Goal: Task Accomplishment & Management: Use online tool/utility

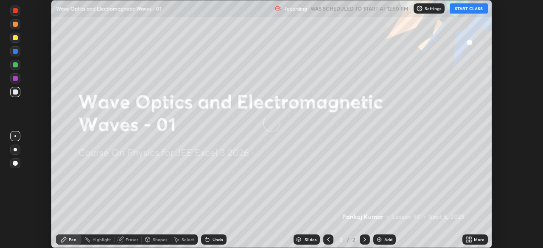
scroll to position [248, 543]
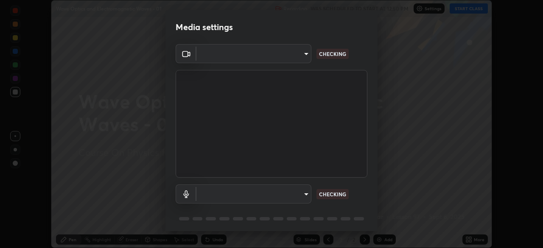
type input "b9219153a0306a92497924e6d1c14b422209ea729e4baec6921c14fd828569af"
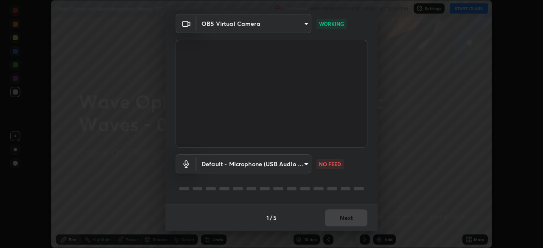
click at [299, 169] on body "Erase all Wave Optics and Electromagnetic Waves - 01 Recording WAS SCHEDULED TO…" at bounding box center [271, 124] width 543 height 248
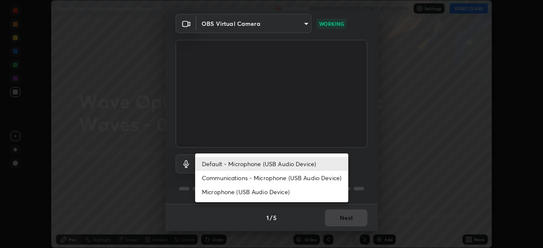
click at [291, 167] on li "Default - Microphone (USB Audio Device)" at bounding box center [271, 164] width 153 height 14
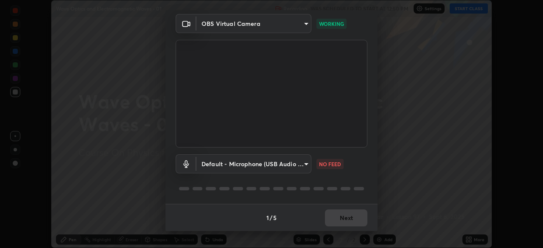
click at [290, 172] on body "Erase all Wave Optics and Electromagnetic Waves - 01 Recording WAS SCHEDULED TO…" at bounding box center [271, 124] width 543 height 248
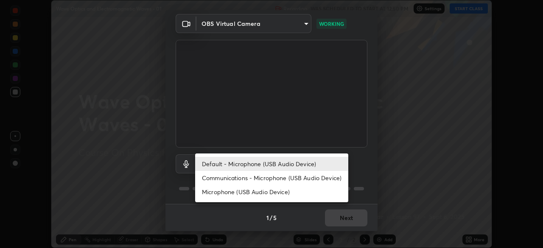
click at [287, 174] on li "Communications - Microphone (USB Audio Device)" at bounding box center [271, 178] width 153 height 14
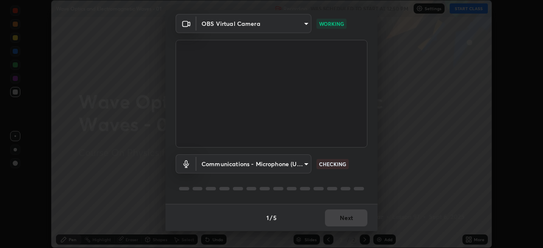
click at [289, 165] on body "Erase all Wave Optics and Electromagnetic Waves - 01 Recording WAS SCHEDULED TO…" at bounding box center [271, 124] width 543 height 248
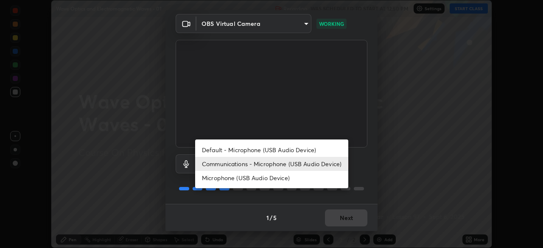
click at [291, 145] on li "Default - Microphone (USB Audio Device)" at bounding box center [271, 150] width 153 height 14
type input "default"
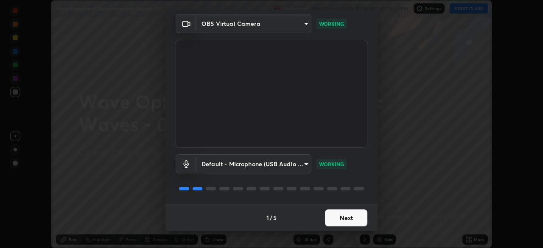
click at [346, 219] on button "Next" at bounding box center [346, 217] width 42 height 17
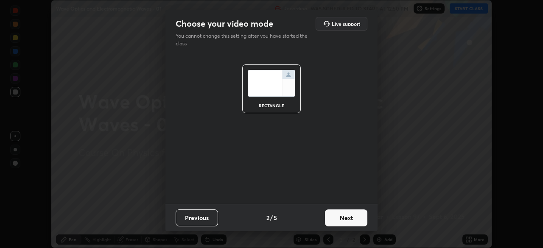
scroll to position [0, 0]
click at [350, 219] on button "Next" at bounding box center [346, 217] width 42 height 17
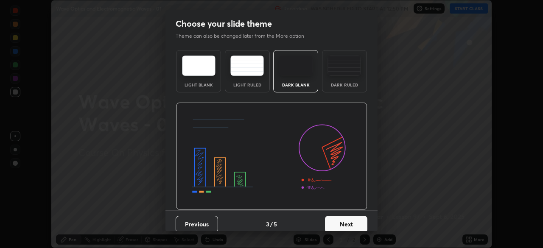
click at [355, 219] on button "Next" at bounding box center [346, 224] width 42 height 17
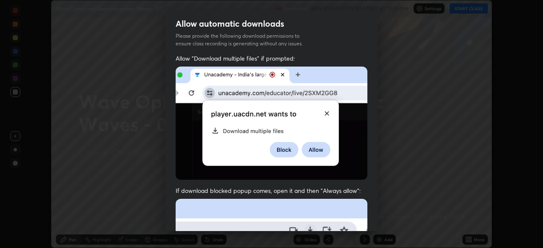
click at [365, 220] on div "Allow "Download multiple files" if prompted: If download blocked popup comes, o…" at bounding box center [271, 232] width 212 height 357
click at [373, 221] on div "Allow "Download multiple files" if prompted: If download blocked popup comes, o…" at bounding box center [271, 232] width 212 height 357
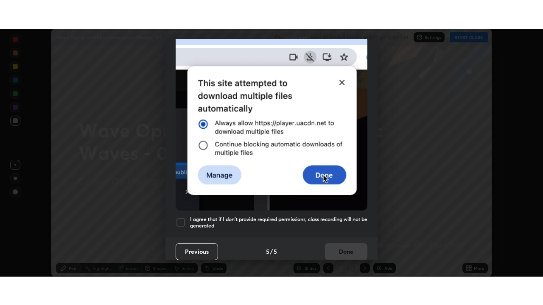
scroll to position [203, 0]
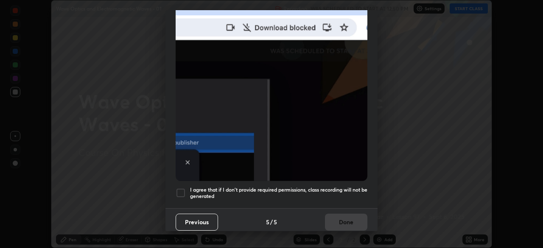
click at [339, 193] on h5 "I agree that if I don't provide required permissions, class recording will not …" at bounding box center [278, 193] width 177 height 13
click at [335, 217] on button "Done" at bounding box center [346, 222] width 42 height 17
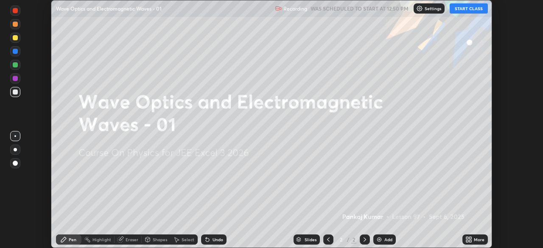
click at [467, 241] on icon at bounding box center [467, 241] width 2 height 2
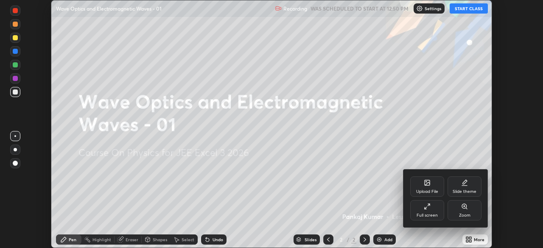
click at [426, 212] on div "Full screen" at bounding box center [427, 210] width 34 height 20
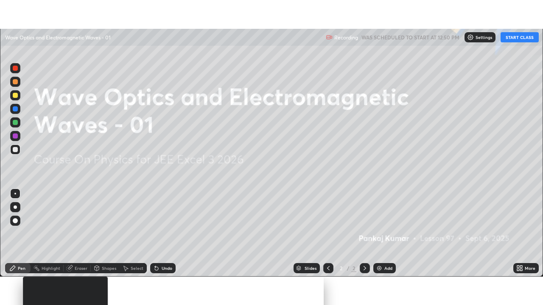
scroll to position [305, 543]
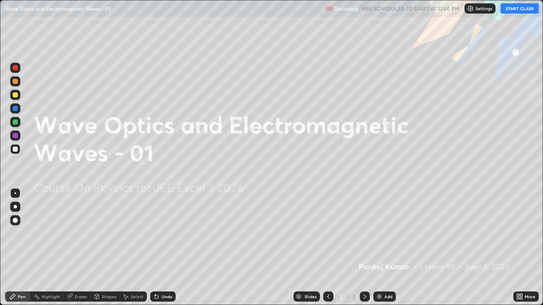
click at [516, 9] on button "START CLASS" at bounding box center [519, 8] width 38 height 10
click at [386, 248] on div "Add" at bounding box center [388, 297] width 8 height 4
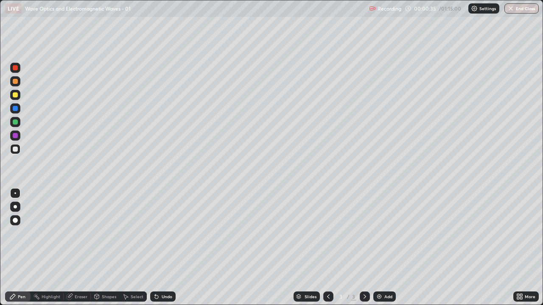
click at [18, 248] on div "Pen" at bounding box center [22, 297] width 8 height 4
click at [17, 148] on div at bounding box center [15, 149] width 5 height 5
click at [166, 248] on div "Undo" at bounding box center [167, 297] width 11 height 4
click at [106, 248] on div "Shapes" at bounding box center [109, 297] width 14 height 4
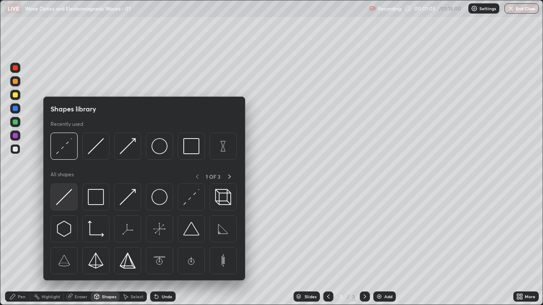
click at [62, 199] on img at bounding box center [64, 197] width 16 height 16
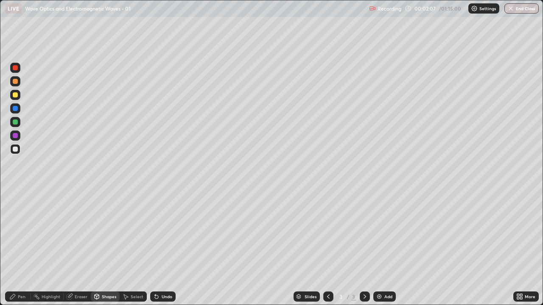
click at [107, 248] on div "Shapes" at bounding box center [105, 297] width 29 height 10
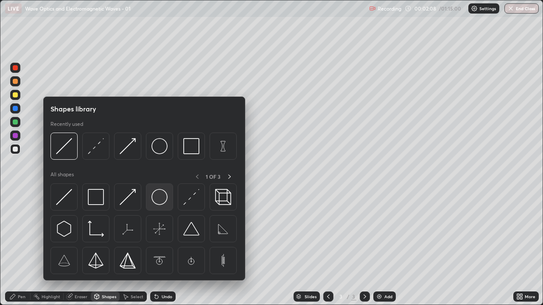
click at [160, 198] on img at bounding box center [159, 197] width 16 height 16
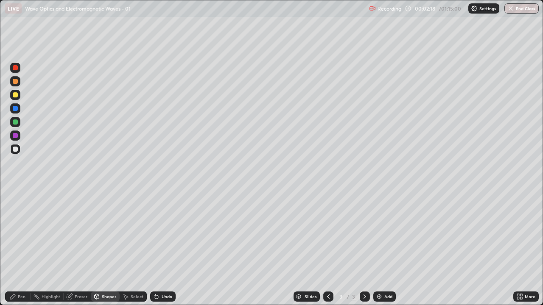
click at [20, 248] on div "Pen" at bounding box center [22, 297] width 8 height 4
click at [16, 96] on div at bounding box center [15, 94] width 5 height 5
click at [103, 248] on div "Shapes" at bounding box center [105, 297] width 29 height 10
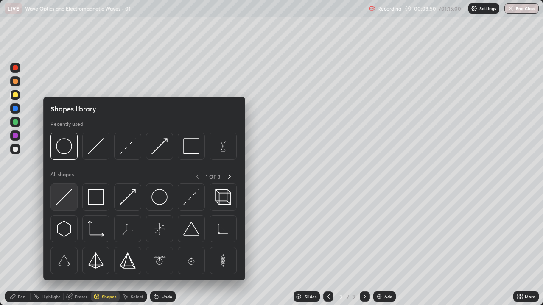
click at [69, 197] on img at bounding box center [64, 197] width 16 height 16
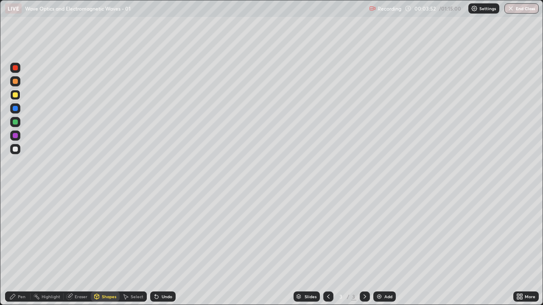
click at [17, 248] on div "Pen" at bounding box center [17, 297] width 25 height 10
click at [77, 248] on div "Eraser" at bounding box center [81, 297] width 13 height 4
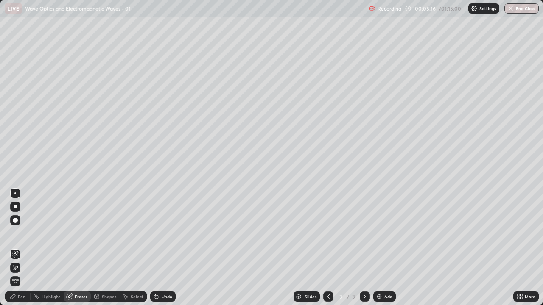
click at [14, 248] on icon at bounding box center [15, 268] width 7 height 7
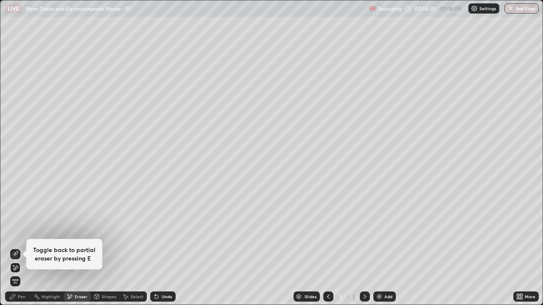
click at [19, 248] on div "Pen" at bounding box center [22, 297] width 8 height 4
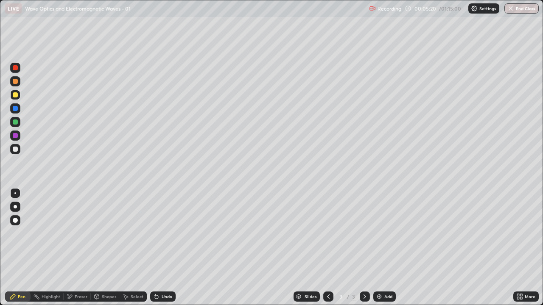
click at [107, 248] on div "Shapes" at bounding box center [109, 297] width 14 height 4
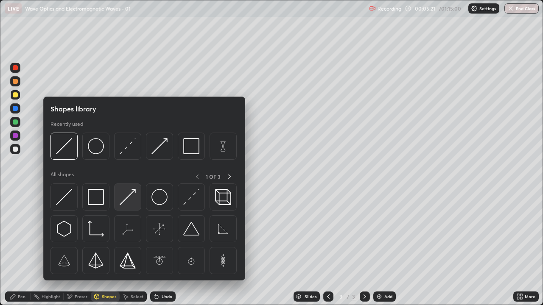
click at [130, 199] on img at bounding box center [128, 197] width 16 height 16
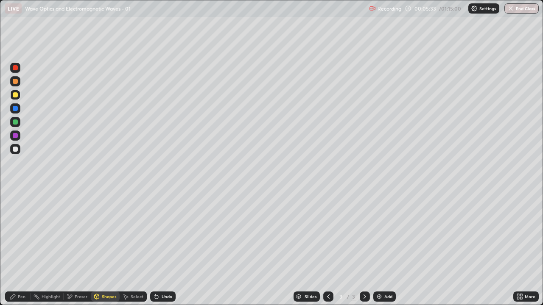
click at [107, 248] on div "Shapes" at bounding box center [109, 297] width 14 height 4
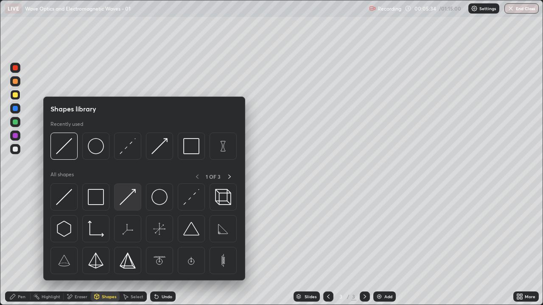
click at [129, 196] on img at bounding box center [128, 197] width 16 height 16
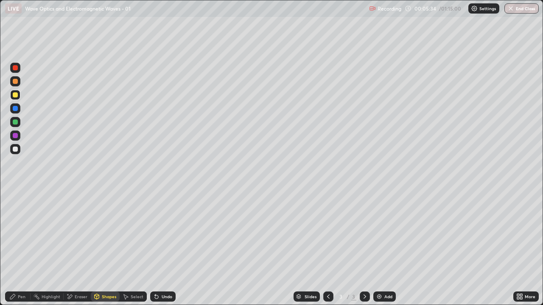
click at [17, 139] on div at bounding box center [15, 136] width 10 height 10
click at [168, 248] on div "Undo" at bounding box center [167, 297] width 11 height 4
click at [22, 248] on div "Pen" at bounding box center [22, 297] width 8 height 4
click at [17, 248] on div "Pen" at bounding box center [17, 297] width 25 height 10
click at [16, 151] on div at bounding box center [15, 149] width 5 height 5
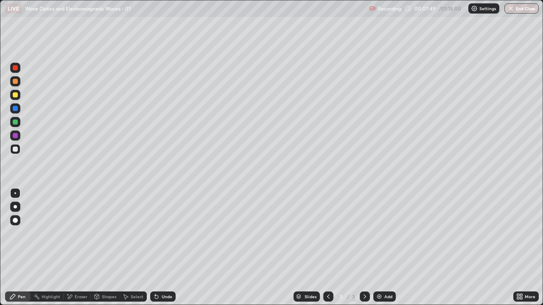
click at [105, 248] on div "Shapes" at bounding box center [109, 297] width 14 height 4
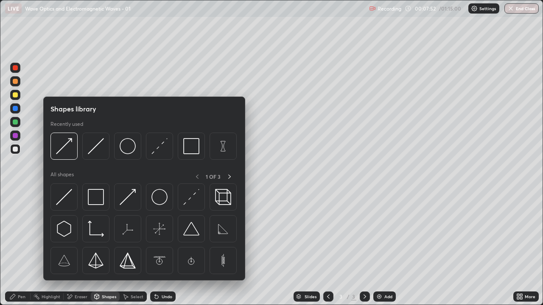
click at [17, 94] on div at bounding box center [15, 94] width 5 height 5
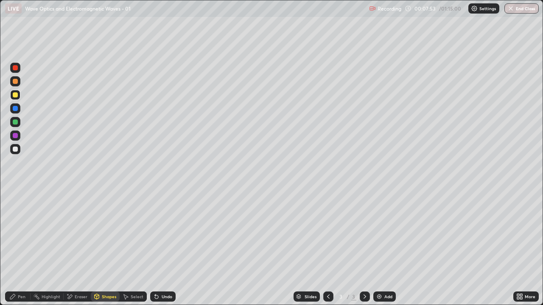
click at [104, 248] on div "Shapes" at bounding box center [109, 297] width 14 height 4
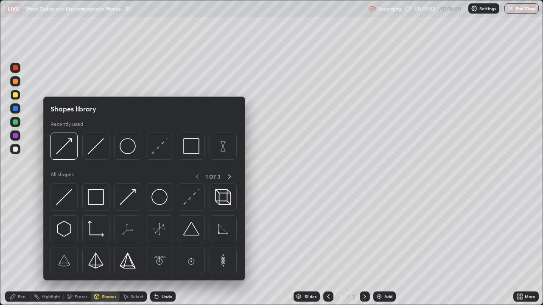
click at [104, 248] on div "Shapes" at bounding box center [109, 297] width 14 height 4
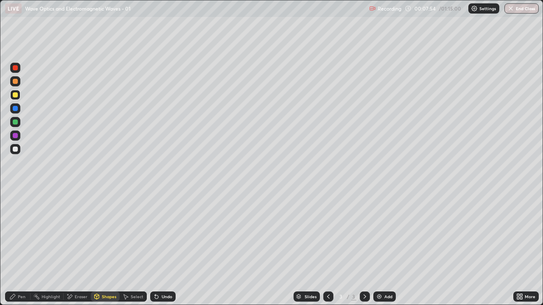
click at [106, 248] on div "Shapes" at bounding box center [109, 297] width 14 height 4
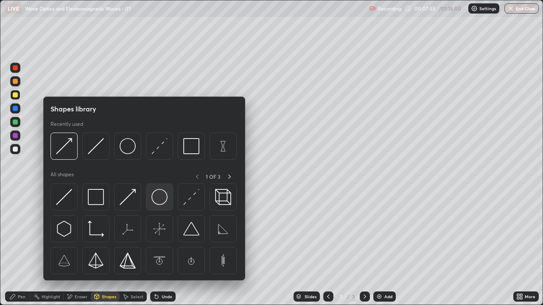
click at [158, 198] on img at bounding box center [159, 197] width 16 height 16
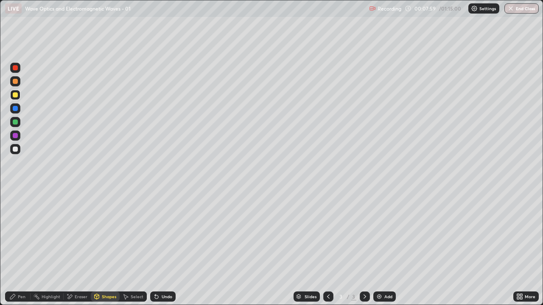
click at [17, 248] on div "Pen" at bounding box center [17, 297] width 25 height 10
click at [112, 248] on div "Shapes" at bounding box center [109, 297] width 14 height 4
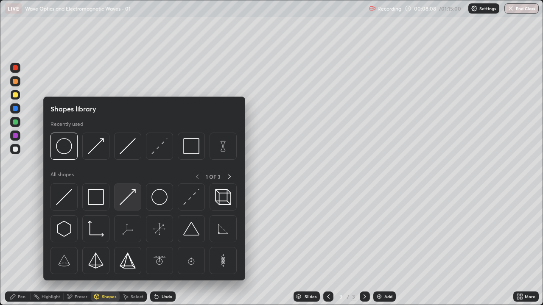
click at [133, 198] on img at bounding box center [128, 197] width 16 height 16
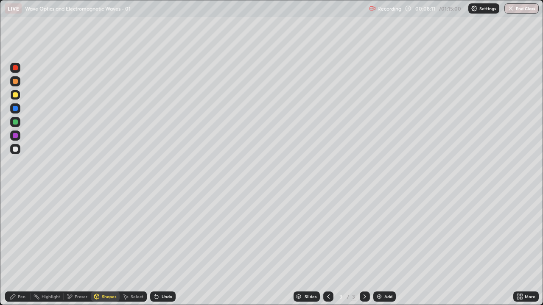
click at [22, 248] on div "Pen" at bounding box center [22, 297] width 8 height 4
click at [102, 248] on div "Shapes" at bounding box center [105, 297] width 29 height 10
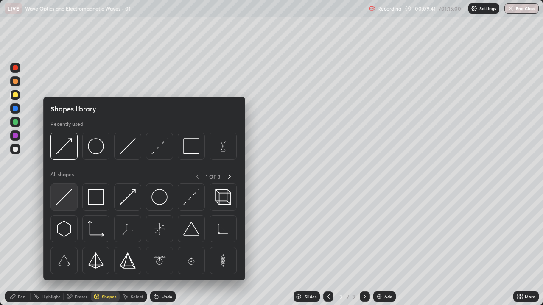
click at [69, 195] on img at bounding box center [64, 197] width 16 height 16
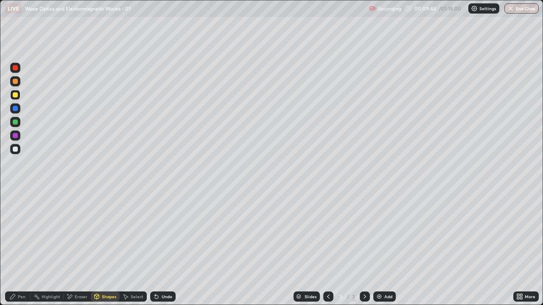
click at [100, 248] on div "Shapes" at bounding box center [105, 297] width 29 height 10
click at [15, 248] on icon at bounding box center [12, 296] width 7 height 7
click at [16, 148] on div at bounding box center [15, 149] width 5 height 5
click at [103, 248] on div "Shapes" at bounding box center [109, 297] width 14 height 4
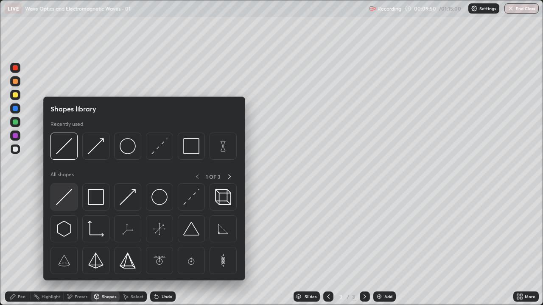
click at [64, 196] on img at bounding box center [64, 197] width 16 height 16
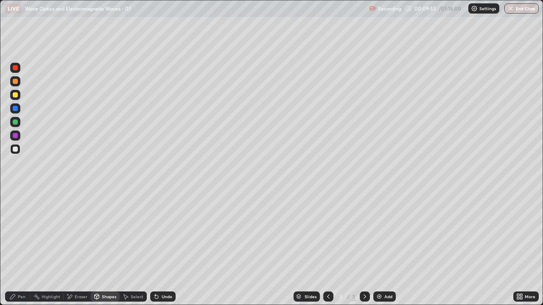
click at [13, 248] on icon at bounding box center [12, 296] width 5 height 5
click at [105, 248] on div "Shapes" at bounding box center [109, 297] width 14 height 4
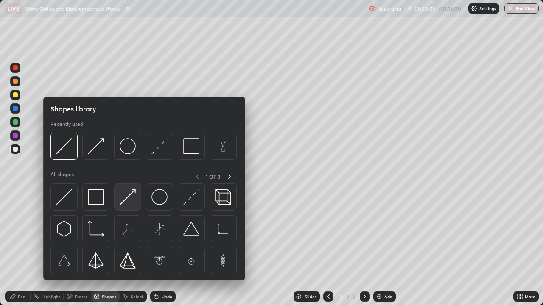
click at [126, 203] on img at bounding box center [128, 197] width 16 height 16
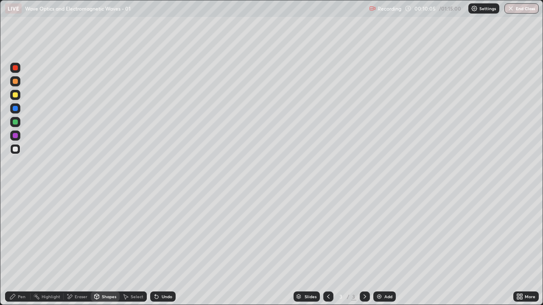
click at [15, 134] on div at bounding box center [15, 135] width 5 height 5
click at [16, 248] on div "Pen" at bounding box center [17, 297] width 25 height 10
click at [106, 248] on div "Shapes" at bounding box center [105, 297] width 29 height 10
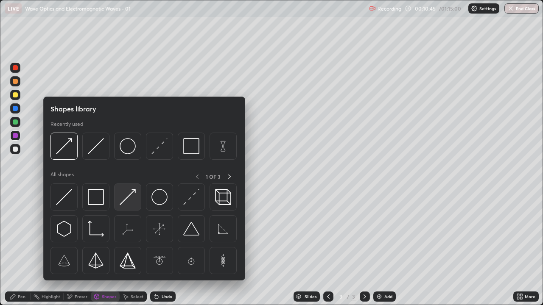
click at [132, 199] on img at bounding box center [128, 197] width 16 height 16
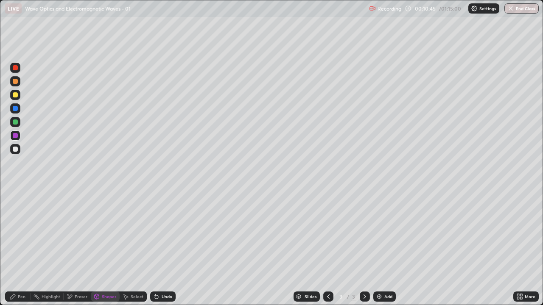
click at [16, 137] on div at bounding box center [15, 135] width 5 height 5
click at [13, 248] on icon at bounding box center [12, 296] width 5 height 5
click at [106, 248] on div "Shapes" at bounding box center [105, 297] width 29 height 10
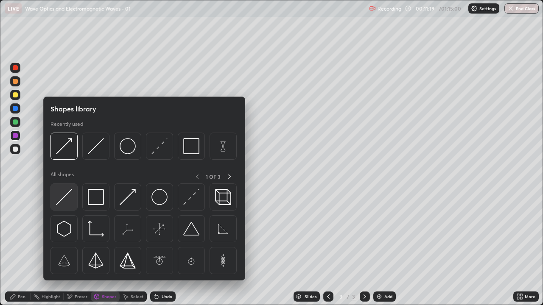
click at [66, 196] on img at bounding box center [64, 197] width 16 height 16
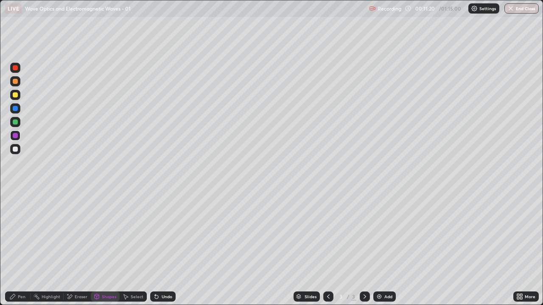
click at [16, 123] on div at bounding box center [15, 122] width 5 height 5
click at [108, 248] on div "Shapes" at bounding box center [109, 297] width 14 height 4
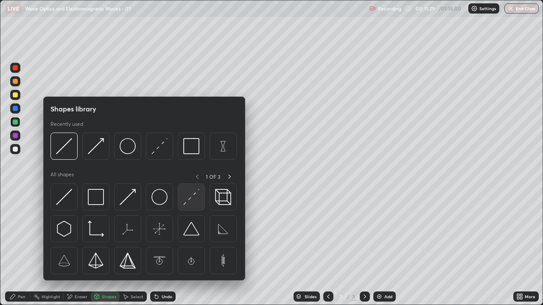
click at [188, 203] on img at bounding box center [191, 197] width 16 height 16
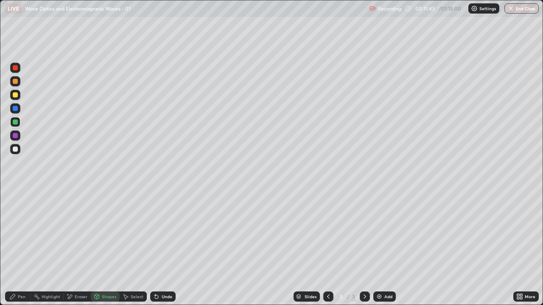
click at [11, 248] on div "Pen" at bounding box center [17, 297] width 25 height 10
click at [19, 145] on div at bounding box center [15, 149] width 10 height 10
click at [103, 248] on div "Shapes" at bounding box center [109, 297] width 14 height 4
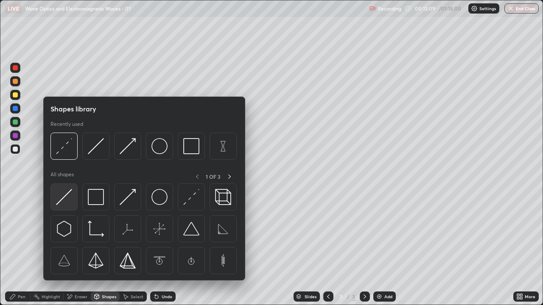
click at [66, 195] on img at bounding box center [64, 197] width 16 height 16
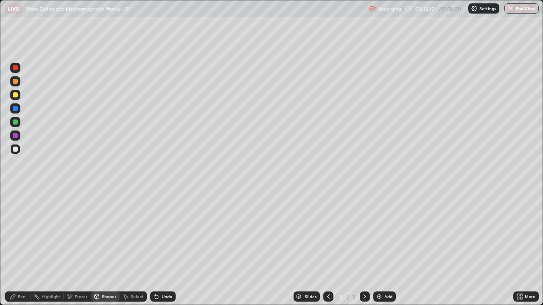
click at [104, 248] on div "Shapes" at bounding box center [109, 297] width 14 height 4
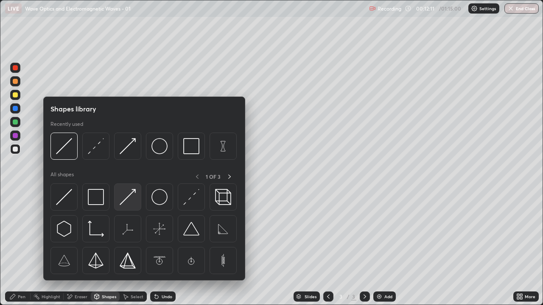
click at [127, 198] on img at bounding box center [128, 197] width 16 height 16
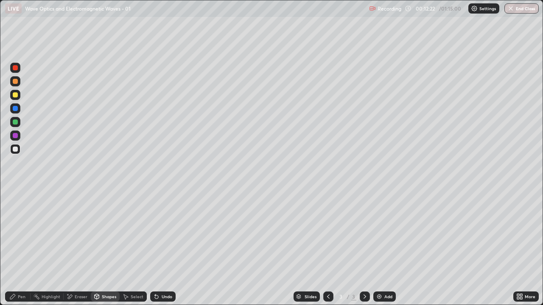
click at [164, 248] on div "Undo" at bounding box center [167, 297] width 11 height 4
click at [22, 248] on div "Pen" at bounding box center [22, 297] width 8 height 4
click at [15, 95] on div at bounding box center [15, 94] width 5 height 5
click at [17, 148] on div at bounding box center [15, 149] width 5 height 5
click at [11, 134] on div at bounding box center [15, 136] width 10 height 10
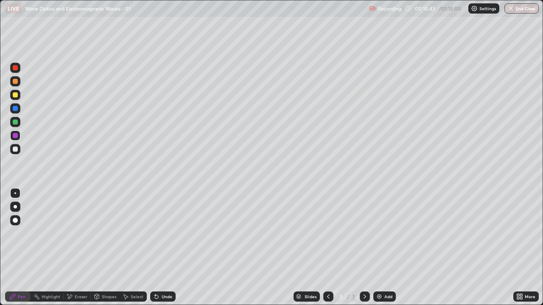
click at [384, 248] on div "Add" at bounding box center [388, 297] width 8 height 4
click at [108, 248] on div "Shapes" at bounding box center [109, 297] width 14 height 4
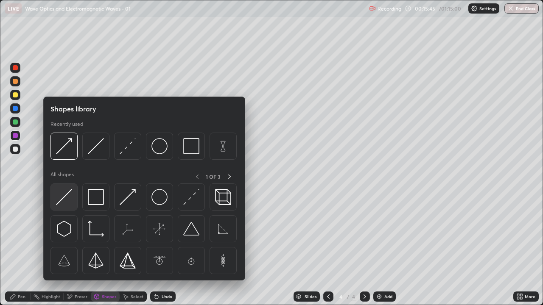
click at [65, 195] on img at bounding box center [64, 197] width 16 height 16
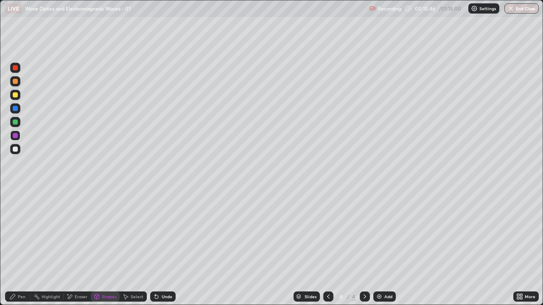
click at [14, 95] on div at bounding box center [15, 94] width 5 height 5
click at [17, 248] on div "Pen" at bounding box center [17, 297] width 25 height 10
click at [17, 147] on div at bounding box center [15, 149] width 10 height 10
click at [163, 248] on div "Undo" at bounding box center [167, 297] width 11 height 4
click at [160, 248] on div "Undo" at bounding box center [162, 297] width 25 height 10
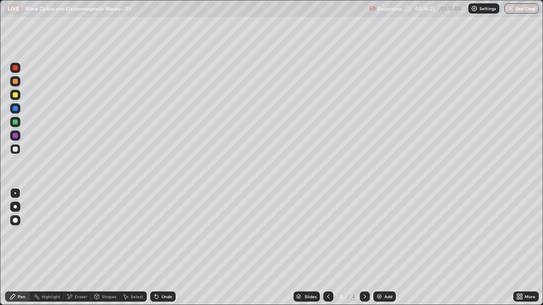
click at [16, 248] on icon at bounding box center [12, 296] width 7 height 7
click at [16, 149] on div at bounding box center [15, 149] width 5 height 5
click at [107, 248] on div "Shapes" at bounding box center [105, 297] width 29 height 10
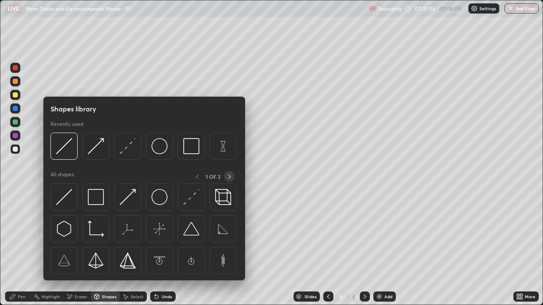
click at [229, 177] on icon at bounding box center [229, 176] width 7 height 7
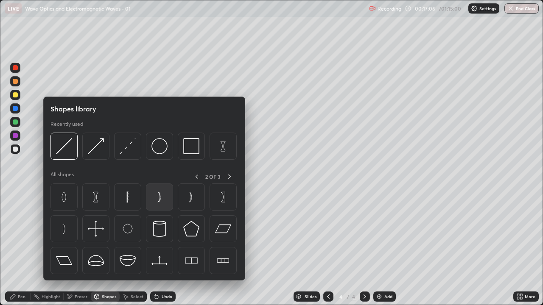
click at [159, 202] on img at bounding box center [159, 197] width 16 height 16
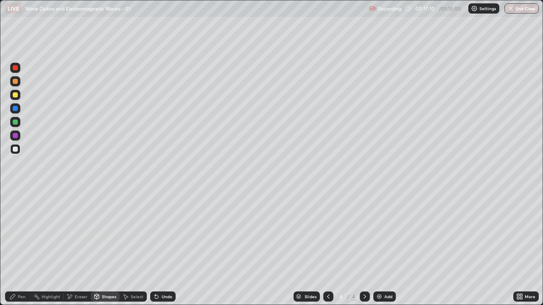
click at [103, 248] on div "Shapes" at bounding box center [105, 297] width 29 height 10
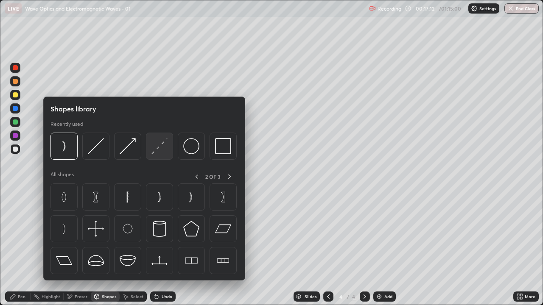
click at [159, 148] on img at bounding box center [159, 146] width 16 height 16
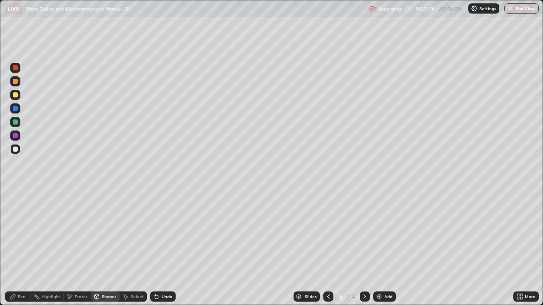
click at [106, 248] on div "Shapes" at bounding box center [109, 297] width 14 height 4
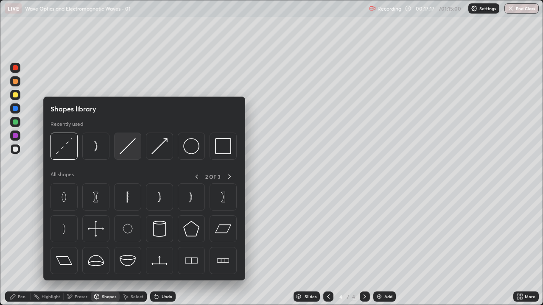
click at [128, 148] on img at bounding box center [128, 146] width 16 height 16
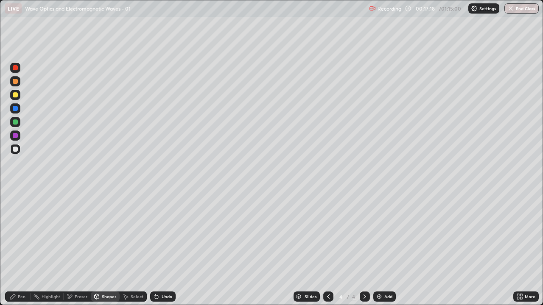
click at [14, 95] on div at bounding box center [15, 94] width 5 height 5
click at [102, 248] on div "Shapes" at bounding box center [109, 297] width 14 height 4
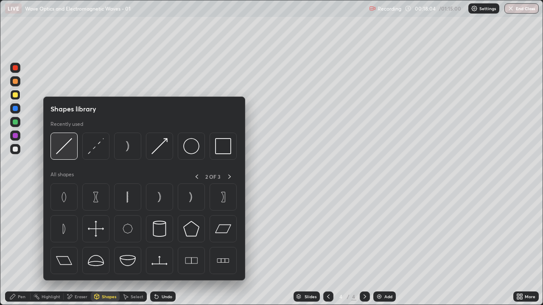
click at [67, 147] on img at bounding box center [64, 146] width 16 height 16
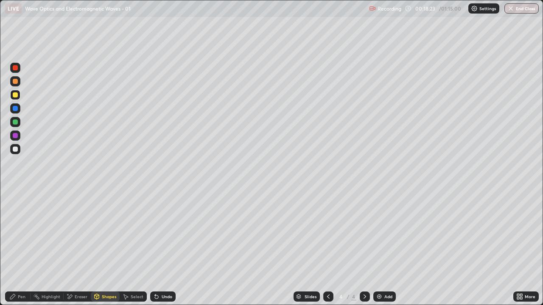
click at [107, 248] on div "Shapes" at bounding box center [109, 297] width 14 height 4
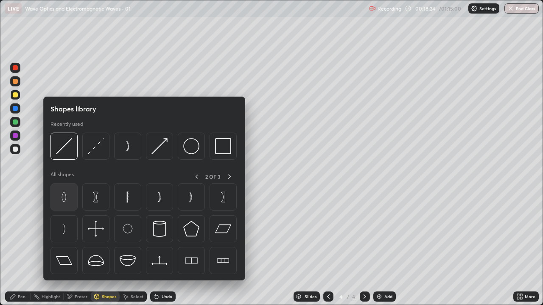
click at [64, 202] on img at bounding box center [64, 197] width 16 height 16
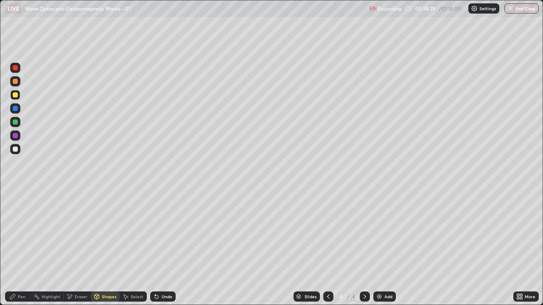
click at [106, 248] on div "Shapes" at bounding box center [109, 297] width 14 height 4
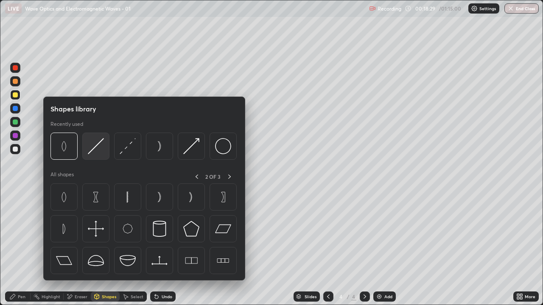
click at [99, 148] on img at bounding box center [96, 146] width 16 height 16
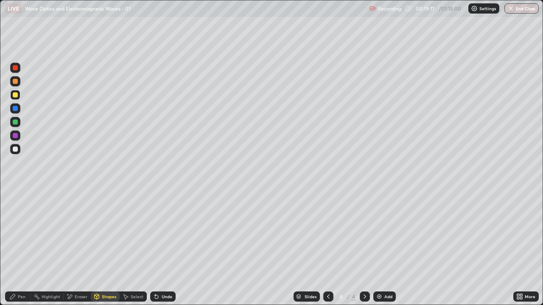
click at [103, 248] on div "Shapes" at bounding box center [109, 297] width 14 height 4
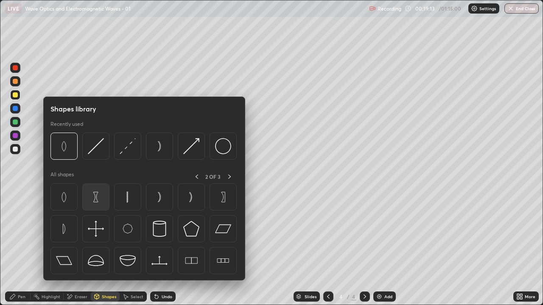
click at [97, 198] on img at bounding box center [96, 197] width 16 height 16
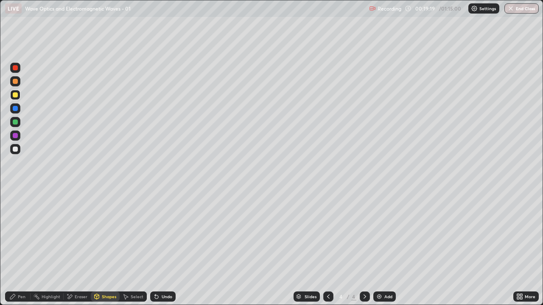
click at [103, 248] on div "Shapes" at bounding box center [109, 297] width 14 height 4
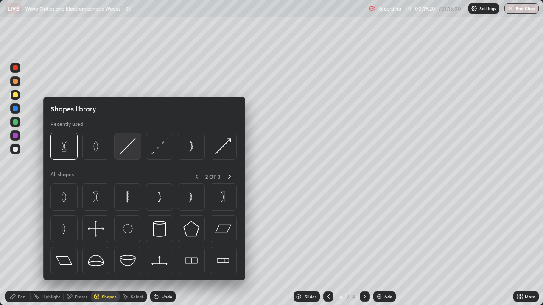
click at [130, 147] on img at bounding box center [128, 146] width 16 height 16
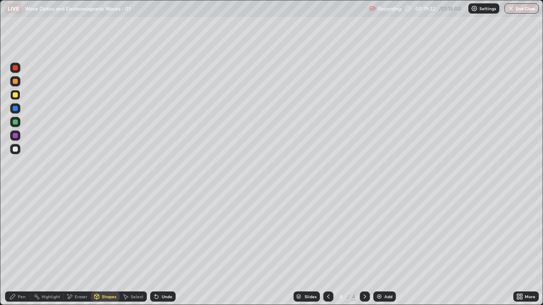
click at [169, 248] on div "Undo" at bounding box center [162, 297] width 25 height 10
click at [105, 248] on div "Shapes" at bounding box center [109, 297] width 14 height 4
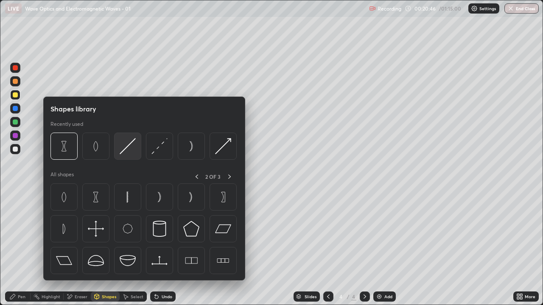
click at [125, 148] on img at bounding box center [128, 146] width 16 height 16
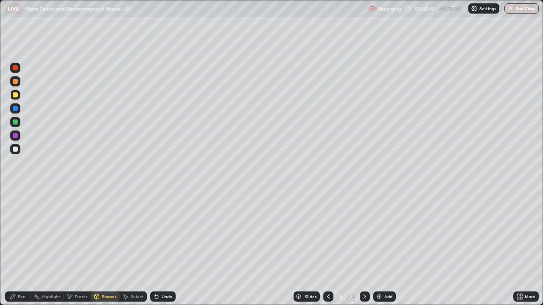
click at [14, 122] on div at bounding box center [15, 122] width 5 height 5
click at [18, 248] on div "Pen" at bounding box center [17, 297] width 25 height 10
click at [106, 248] on div "Shapes" at bounding box center [109, 297] width 14 height 4
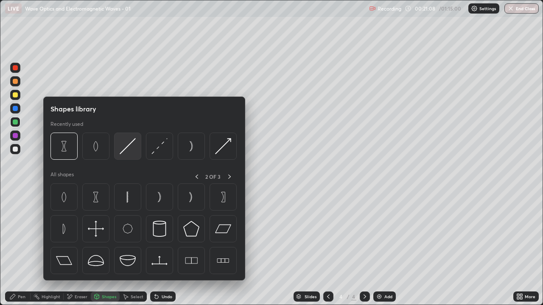
click at [130, 149] on img at bounding box center [128, 146] width 16 height 16
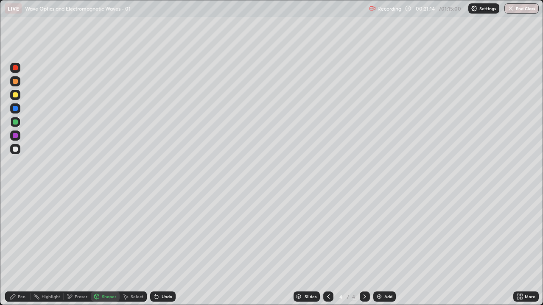
click at [19, 248] on div "Pen" at bounding box center [17, 297] width 25 height 10
click at [109, 248] on div "Shapes" at bounding box center [109, 297] width 14 height 4
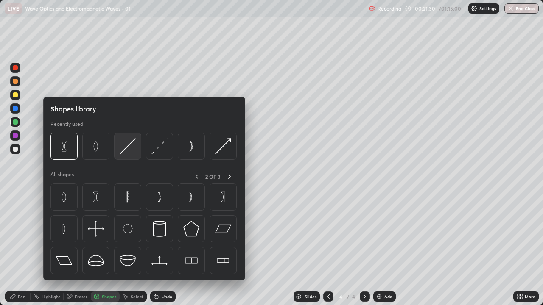
click at [128, 150] on img at bounding box center [128, 146] width 16 height 16
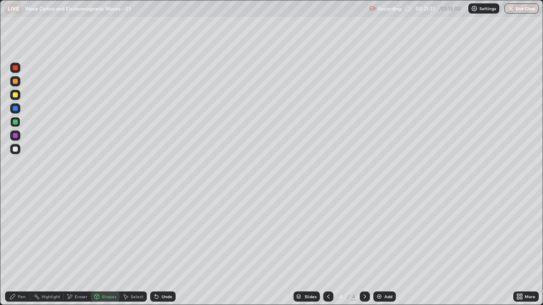
click at [17, 135] on div at bounding box center [15, 135] width 5 height 5
click at [15, 248] on icon at bounding box center [12, 296] width 7 height 7
click at [381, 248] on img at bounding box center [379, 296] width 7 height 7
click at [16, 248] on icon at bounding box center [12, 296] width 7 height 7
click at [14, 149] on div at bounding box center [15, 149] width 5 height 5
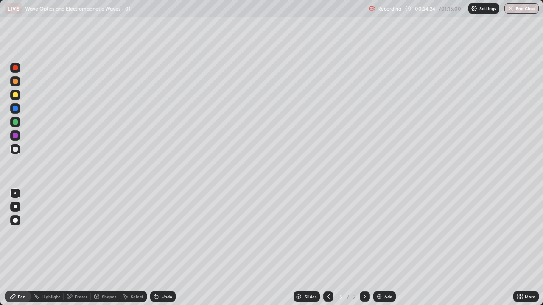
click at [17, 248] on div "Pen" at bounding box center [17, 297] width 25 height 10
click at [16, 95] on div at bounding box center [15, 94] width 5 height 5
click at [20, 248] on div "Pen" at bounding box center [22, 297] width 8 height 4
click at [14, 148] on div at bounding box center [15, 149] width 5 height 5
click at [167, 248] on div "Undo" at bounding box center [162, 297] width 25 height 10
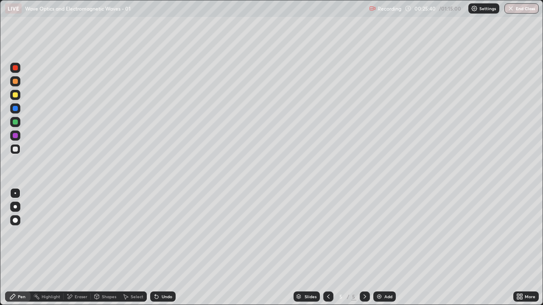
click at [17, 248] on div "Pen" at bounding box center [17, 297] width 25 height 10
click at [15, 109] on div at bounding box center [15, 108] width 5 height 5
click at [103, 248] on div "Shapes" at bounding box center [109, 297] width 14 height 4
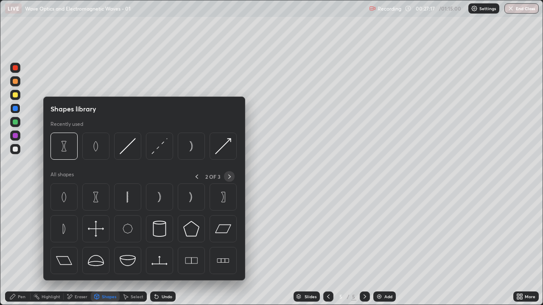
click at [229, 178] on icon at bounding box center [229, 176] width 7 height 7
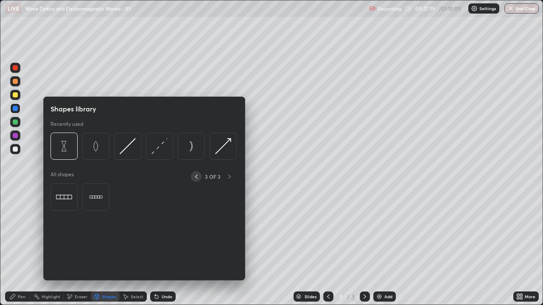
click at [201, 177] on div at bounding box center [196, 176] width 11 height 11
click at [200, 178] on div at bounding box center [196, 176] width 11 height 11
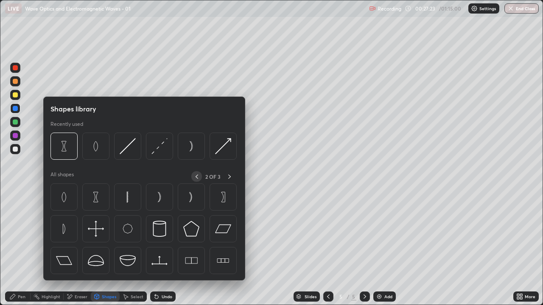
click at [197, 176] on icon at bounding box center [196, 176] width 7 height 7
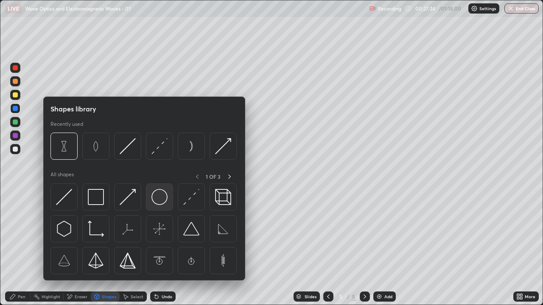
click at [162, 203] on img at bounding box center [159, 197] width 16 height 16
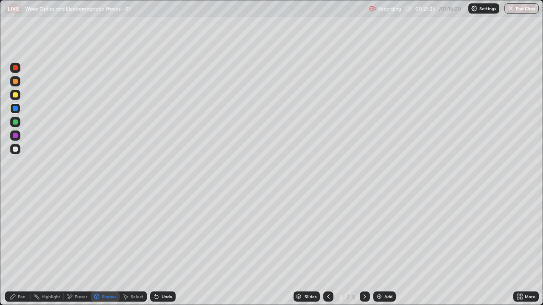
click at [103, 248] on div "Shapes" at bounding box center [109, 297] width 14 height 4
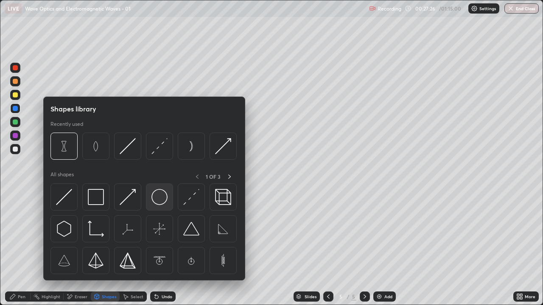
click at [156, 198] on img at bounding box center [159, 197] width 16 height 16
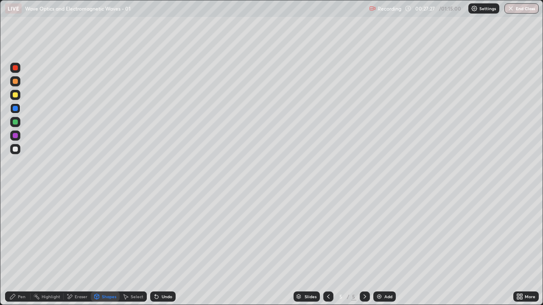
click at [16, 94] on div at bounding box center [15, 94] width 5 height 5
click at [167, 248] on div "Undo" at bounding box center [167, 297] width 11 height 4
click at [16, 248] on icon at bounding box center [12, 296] width 7 height 7
click at [17, 150] on div at bounding box center [15, 149] width 5 height 5
click at [16, 95] on div at bounding box center [15, 94] width 5 height 5
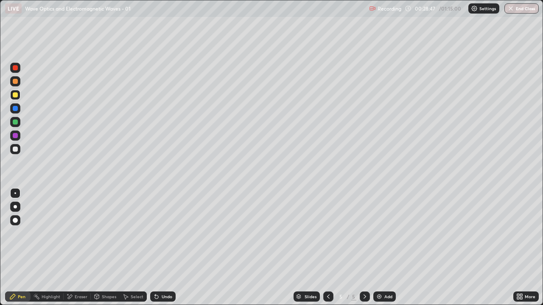
click at [18, 248] on div "Pen" at bounding box center [22, 297] width 8 height 4
click at [165, 248] on div "Undo" at bounding box center [167, 297] width 11 height 4
click at [18, 248] on div "Pen" at bounding box center [22, 297] width 8 height 4
click at [17, 149] on div at bounding box center [15, 149] width 5 height 5
click at [17, 248] on div "Pen" at bounding box center [17, 297] width 25 height 10
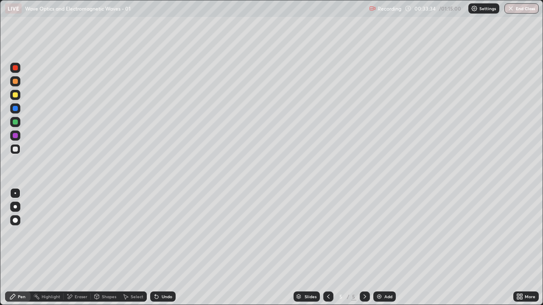
click at [15, 135] on div at bounding box center [15, 135] width 5 height 5
click at [106, 248] on div "Shapes" at bounding box center [109, 297] width 14 height 4
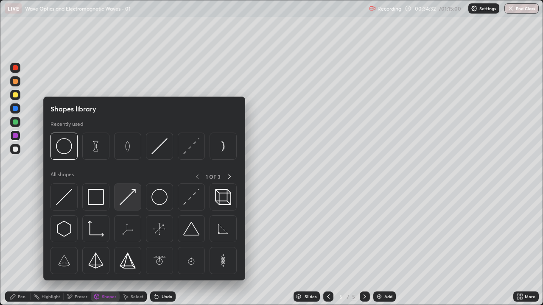
click at [128, 198] on img at bounding box center [128, 197] width 16 height 16
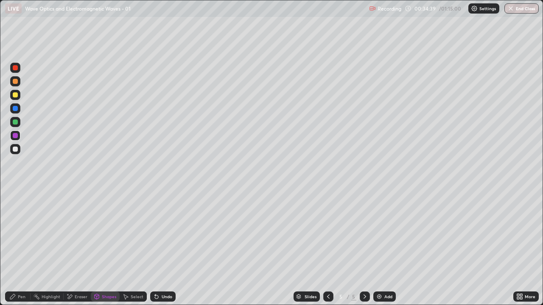
click at [19, 248] on div "Pen" at bounding box center [22, 297] width 8 height 4
click at [103, 248] on div "Shapes" at bounding box center [109, 297] width 14 height 4
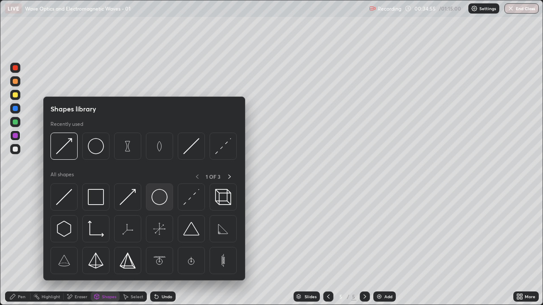
click at [155, 195] on img at bounding box center [159, 197] width 16 height 16
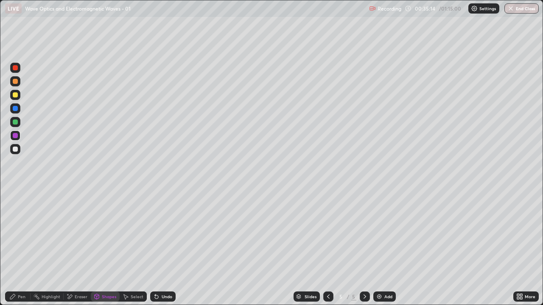
click at [161, 248] on div "Undo" at bounding box center [162, 297] width 25 height 10
click at [19, 248] on div "Pen" at bounding box center [22, 297] width 8 height 4
click at [15, 148] on div at bounding box center [15, 149] width 5 height 5
click at [19, 123] on div at bounding box center [15, 122] width 10 height 10
click at [20, 248] on div "Pen" at bounding box center [22, 297] width 8 height 4
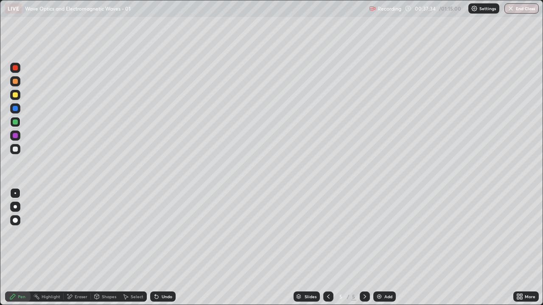
click at [13, 149] on div at bounding box center [15, 149] width 5 height 5
click at [17, 149] on div at bounding box center [15, 149] width 5 height 5
click at [381, 248] on img at bounding box center [379, 296] width 7 height 7
click at [20, 248] on div "Pen" at bounding box center [17, 297] width 25 height 10
click at [16, 150] on div at bounding box center [15, 149] width 5 height 5
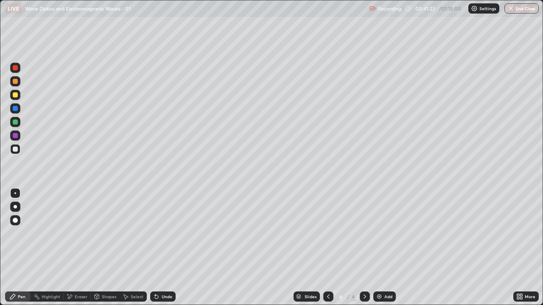
click at [16, 248] on div "Pen" at bounding box center [17, 297] width 25 height 10
click at [106, 248] on div "Shapes" at bounding box center [109, 297] width 14 height 4
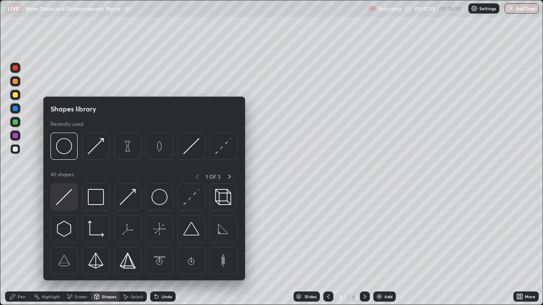
click at [66, 200] on img at bounding box center [64, 197] width 16 height 16
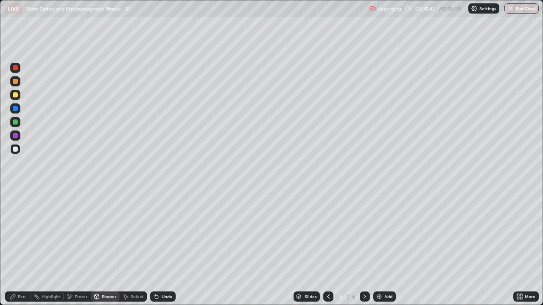
click at [81, 248] on div "Eraser" at bounding box center [81, 297] width 13 height 4
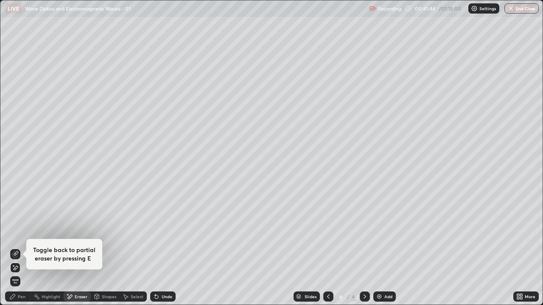
click at [16, 248] on icon at bounding box center [12, 296] width 7 height 7
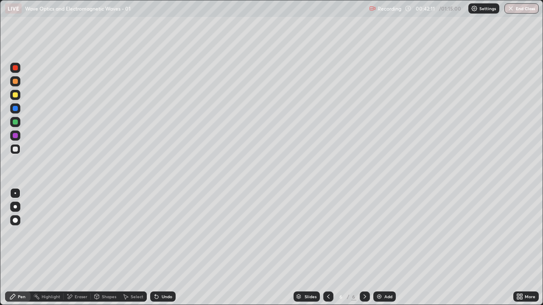
click at [103, 248] on div "Shapes" at bounding box center [109, 297] width 14 height 4
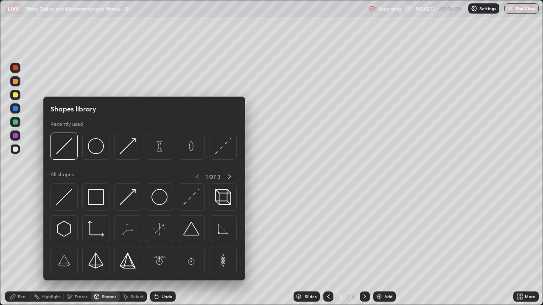
click at [18, 248] on div "Pen" at bounding box center [22, 297] width 8 height 4
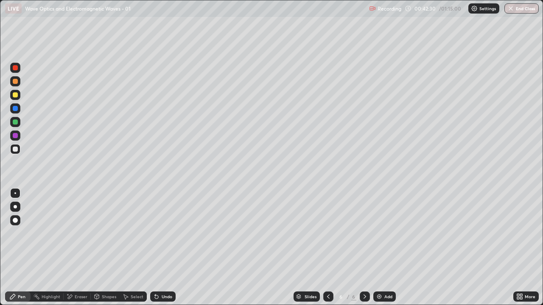
click at [102, 248] on div "Shapes" at bounding box center [109, 297] width 14 height 4
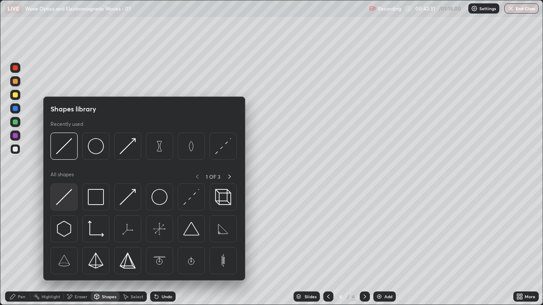
click at [66, 197] on img at bounding box center [64, 197] width 16 height 16
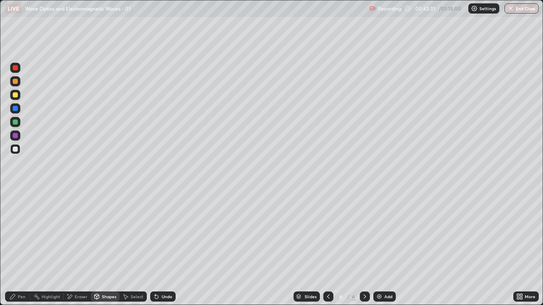
click at [15, 134] on div at bounding box center [15, 135] width 5 height 5
click at [17, 248] on div "Pen" at bounding box center [17, 297] width 25 height 10
click at [15, 248] on icon at bounding box center [12, 296] width 7 height 7
click at [20, 150] on div at bounding box center [15, 149] width 10 height 10
click at [16, 95] on div at bounding box center [15, 94] width 5 height 5
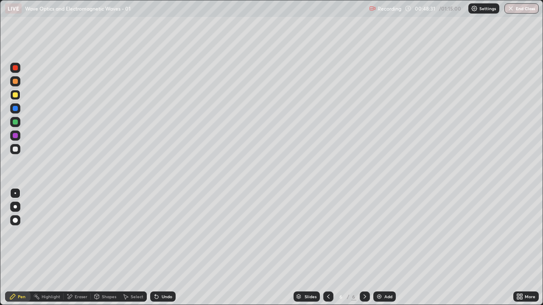
click at [77, 248] on div "Eraser" at bounding box center [77, 297] width 27 height 10
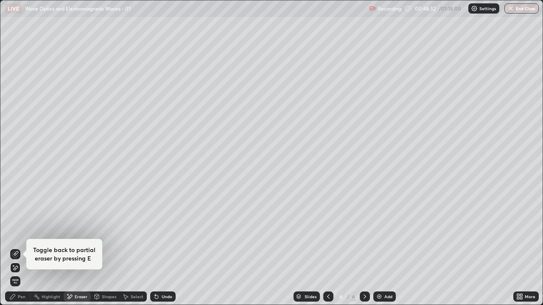
click at [45, 243] on div "Toggle back to partial eraser by pressing E" at bounding box center [64, 254] width 76 height 31
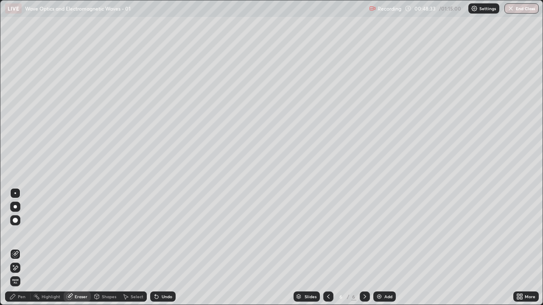
click at [19, 248] on div "Pen" at bounding box center [17, 297] width 25 height 10
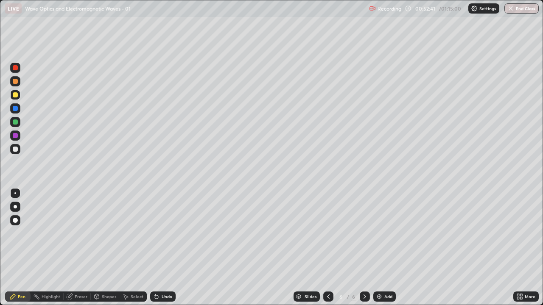
click at [16, 151] on div at bounding box center [15, 149] width 5 height 5
click at [385, 248] on div "Add" at bounding box center [388, 297] width 8 height 4
click at [13, 248] on icon at bounding box center [12, 296] width 5 height 5
click at [15, 148] on div at bounding box center [15, 149] width 5 height 5
click at [104, 248] on div "Shapes" at bounding box center [109, 297] width 14 height 4
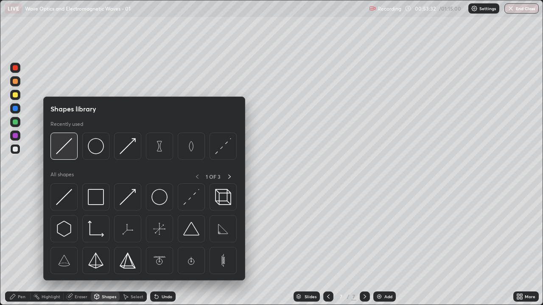
click at [63, 149] on img at bounding box center [64, 146] width 16 height 16
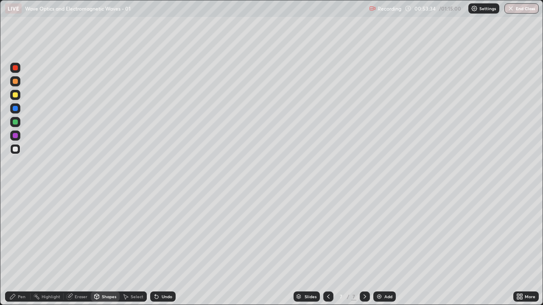
click at [18, 248] on div "Pen" at bounding box center [22, 297] width 8 height 4
click at [327, 248] on icon at bounding box center [328, 296] width 7 height 7
click at [367, 248] on div at bounding box center [365, 297] width 10 height 10
click at [105, 248] on div "Shapes" at bounding box center [105, 297] width 29 height 10
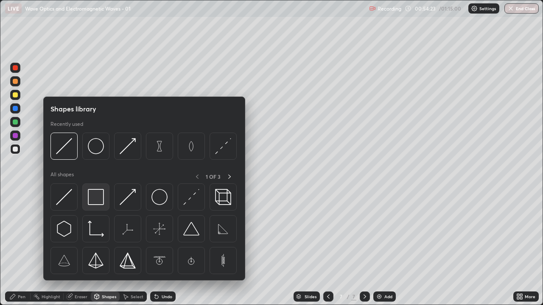
click at [93, 195] on img at bounding box center [96, 197] width 16 height 16
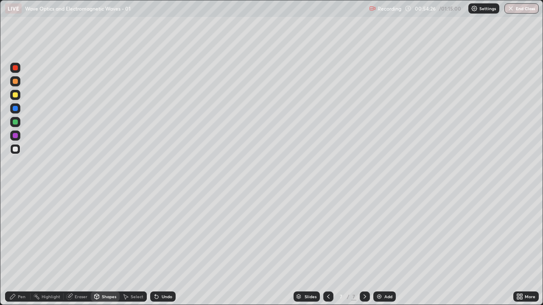
click at [22, 248] on div "Pen" at bounding box center [22, 297] width 8 height 4
click at [327, 248] on icon at bounding box center [328, 296] width 7 height 7
click at [364, 248] on icon at bounding box center [364, 297] width 3 height 4
click at [17, 248] on div "Pen" at bounding box center [17, 297] width 25 height 10
click at [15, 146] on div at bounding box center [15, 149] width 10 height 10
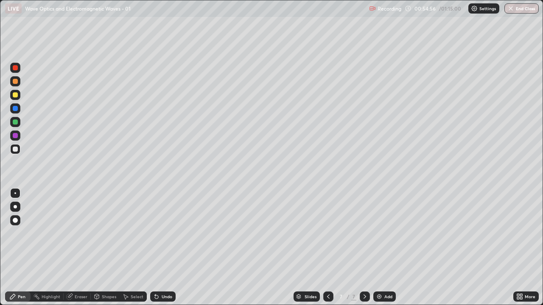
click at [103, 248] on div "Shapes" at bounding box center [109, 297] width 14 height 4
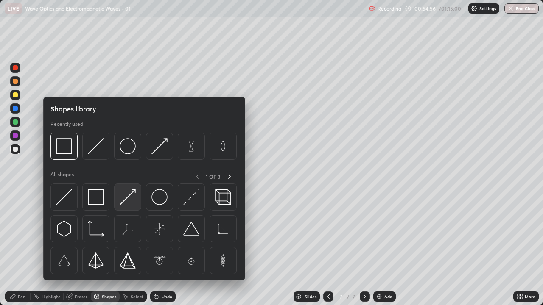
click at [128, 196] on img at bounding box center [128, 197] width 16 height 16
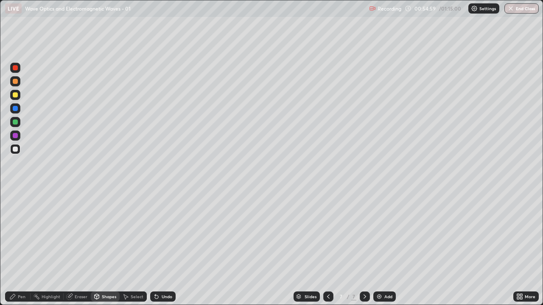
click at [107, 248] on div "Shapes" at bounding box center [109, 297] width 14 height 4
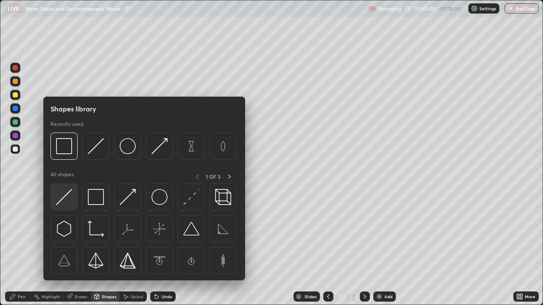
click at [67, 193] on img at bounding box center [64, 197] width 16 height 16
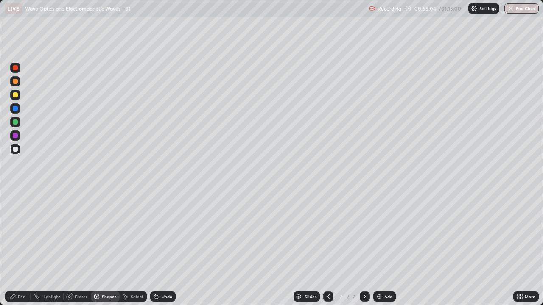
click at [100, 248] on div "Shapes" at bounding box center [105, 297] width 29 height 10
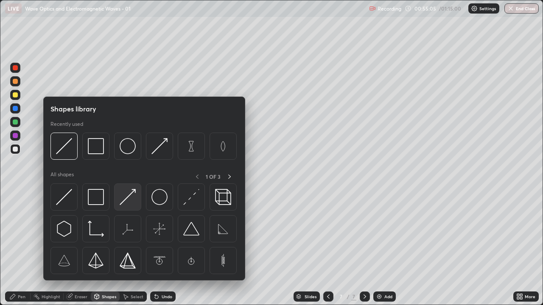
click at [127, 197] on img at bounding box center [128, 197] width 16 height 16
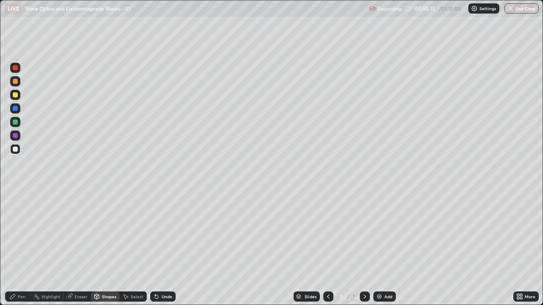
click at [16, 248] on div "Pen" at bounding box center [17, 297] width 25 height 10
click at [109, 248] on div "Shapes" at bounding box center [109, 297] width 14 height 4
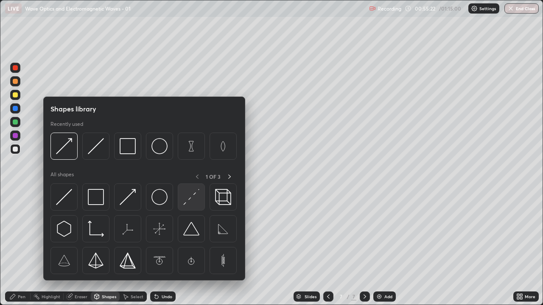
click at [192, 196] on img at bounding box center [191, 197] width 16 height 16
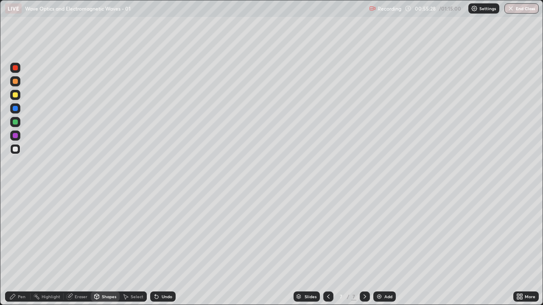
click at [22, 248] on div "Pen" at bounding box center [22, 297] width 8 height 4
click at [111, 248] on div "Shapes" at bounding box center [109, 297] width 14 height 4
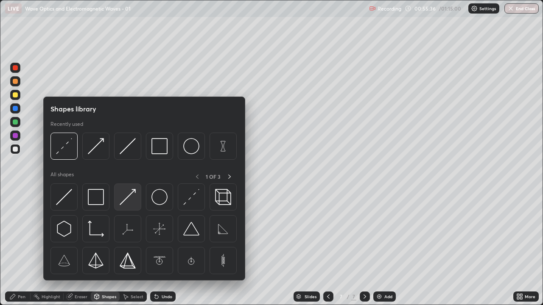
click at [130, 198] on img at bounding box center [128, 197] width 16 height 16
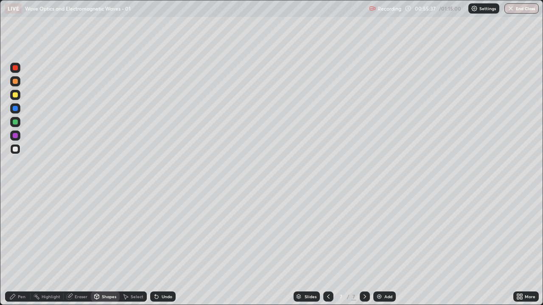
click at [19, 135] on div at bounding box center [15, 136] width 10 height 10
click at [16, 248] on icon at bounding box center [12, 296] width 7 height 7
click at [19, 248] on div "Pen" at bounding box center [22, 297] width 8 height 4
click at [16, 148] on div at bounding box center [15, 149] width 5 height 5
click at [106, 248] on div "Shapes" at bounding box center [109, 297] width 14 height 4
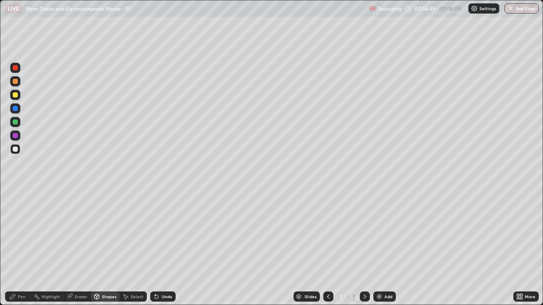
click at [165, 248] on div "Undo" at bounding box center [167, 297] width 11 height 4
click at [105, 248] on div "Shapes" at bounding box center [109, 297] width 14 height 4
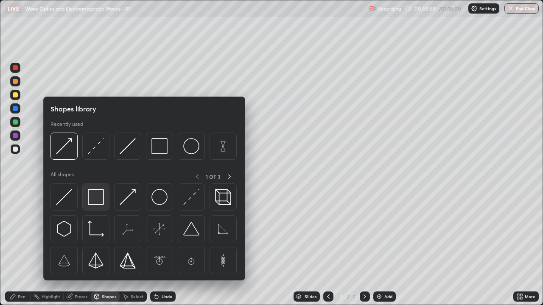
click at [92, 199] on img at bounding box center [96, 197] width 16 height 16
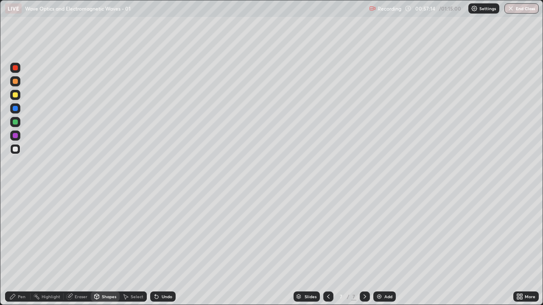
click at [327, 248] on icon at bounding box center [328, 296] width 7 height 7
click at [16, 136] on div at bounding box center [15, 135] width 5 height 5
click at [9, 248] on icon at bounding box center [12, 296] width 7 height 7
click at [329, 248] on div at bounding box center [328, 297] width 10 height 10
click at [362, 248] on icon at bounding box center [364, 296] width 7 height 7
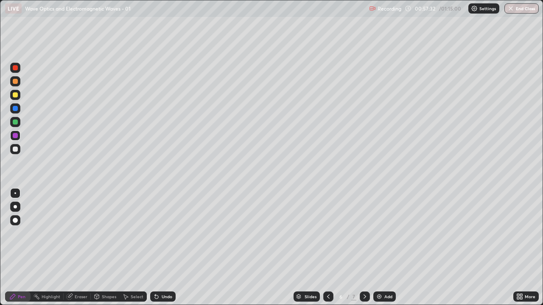
click at [363, 248] on icon at bounding box center [364, 296] width 7 height 7
click at [159, 248] on div "Undo" at bounding box center [162, 297] width 25 height 10
click at [328, 248] on icon at bounding box center [328, 296] width 7 height 7
click at [14, 248] on icon at bounding box center [12, 296] width 7 height 7
click at [108, 248] on div "Shapes" at bounding box center [109, 297] width 14 height 4
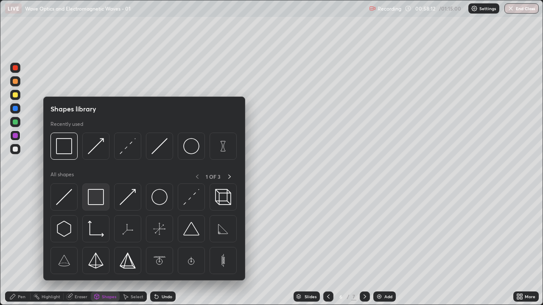
click at [96, 197] on img at bounding box center [96, 197] width 16 height 16
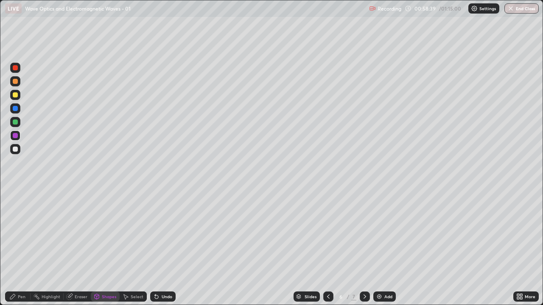
click at [363, 248] on icon at bounding box center [364, 296] width 7 height 7
click at [383, 248] on div "Add" at bounding box center [384, 297] width 22 height 10
click at [18, 248] on div "Pen" at bounding box center [22, 297] width 8 height 4
click at [102, 248] on div "Shapes" at bounding box center [105, 297] width 29 height 10
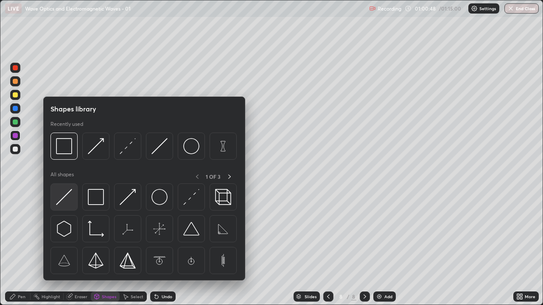
click at [66, 200] on img at bounding box center [64, 197] width 16 height 16
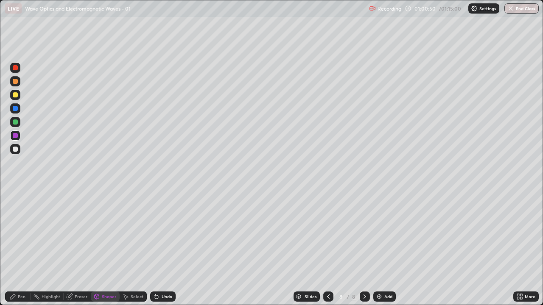
click at [20, 248] on div "Pen" at bounding box center [22, 297] width 8 height 4
click at [18, 248] on div "Pen" at bounding box center [22, 297] width 8 height 4
click at [13, 150] on div at bounding box center [15, 149] width 5 height 5
click at [19, 248] on div "Pen" at bounding box center [22, 297] width 8 height 4
click at [14, 148] on div at bounding box center [15, 149] width 5 height 5
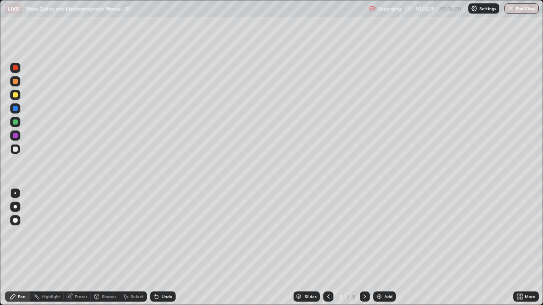
click at [19, 248] on div "Pen" at bounding box center [17, 297] width 25 height 10
click at [16, 148] on div at bounding box center [15, 149] width 5 height 5
click at [326, 248] on icon at bounding box center [328, 296] width 7 height 7
click at [364, 248] on icon at bounding box center [364, 297] width 3 height 4
click at [76, 248] on div "Eraser" at bounding box center [81, 297] width 13 height 4
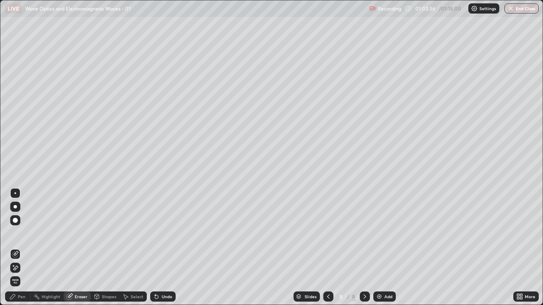
click at [14, 248] on icon at bounding box center [15, 268] width 7 height 7
click at [19, 248] on div "Pen" at bounding box center [17, 297] width 25 height 10
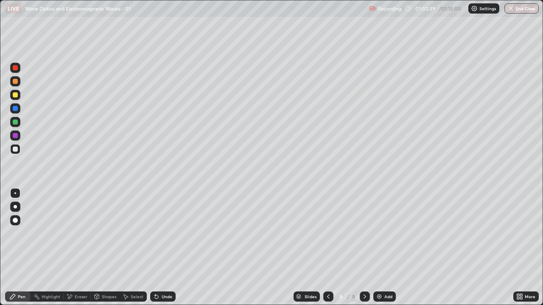
click at [73, 248] on div "Eraser" at bounding box center [77, 297] width 27 height 10
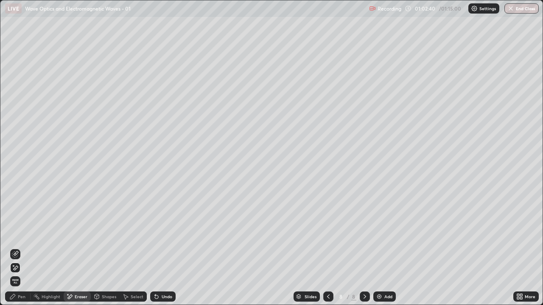
click at [17, 248] on div "Pen" at bounding box center [17, 297] width 25 height 10
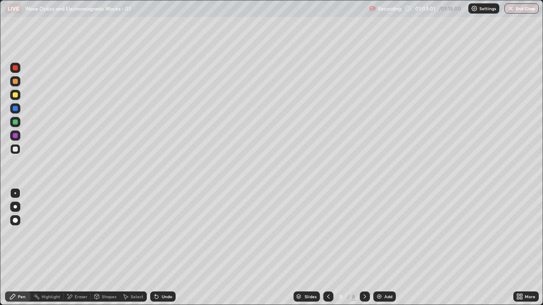
click at [16, 248] on icon at bounding box center [12, 296] width 7 height 7
click at [11, 150] on div at bounding box center [15, 149] width 10 height 10
click at [164, 248] on div "Undo" at bounding box center [162, 297] width 25 height 10
click at [162, 248] on div "Undo" at bounding box center [167, 297] width 11 height 4
click at [106, 248] on div "Shapes" at bounding box center [109, 297] width 14 height 4
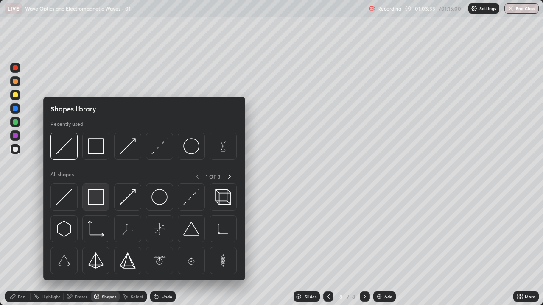
click at [92, 199] on img at bounding box center [96, 197] width 16 height 16
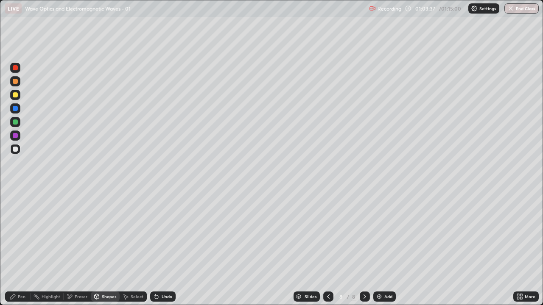
click at [19, 248] on div "Pen" at bounding box center [22, 297] width 8 height 4
click at [386, 248] on div "Add" at bounding box center [384, 297] width 22 height 10
click at [15, 248] on icon at bounding box center [12, 296] width 7 height 7
click at [16, 95] on div at bounding box center [15, 94] width 5 height 5
click at [104, 248] on div "Shapes" at bounding box center [105, 297] width 29 height 10
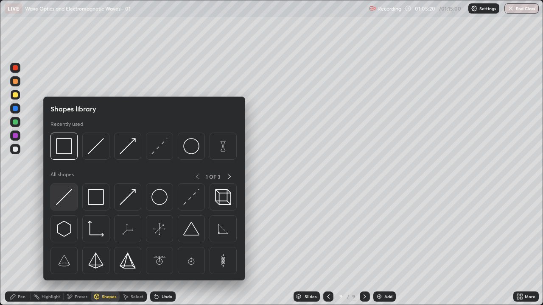
click at [64, 200] on img at bounding box center [64, 197] width 16 height 16
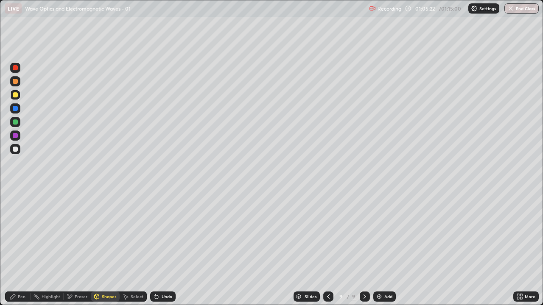
click at [327, 248] on icon at bounding box center [328, 296] width 7 height 7
click at [364, 248] on icon at bounding box center [364, 296] width 7 height 7
click at [16, 248] on icon at bounding box center [12, 296] width 7 height 7
click at [109, 248] on div "Shapes" at bounding box center [105, 297] width 29 height 10
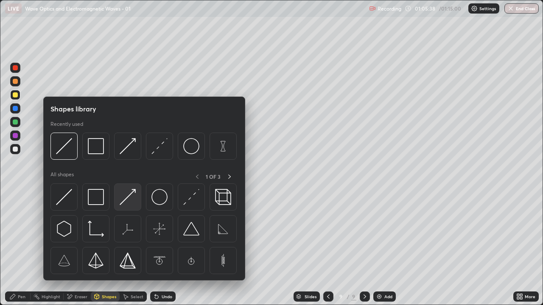
click at [125, 199] on img at bounding box center [128, 197] width 16 height 16
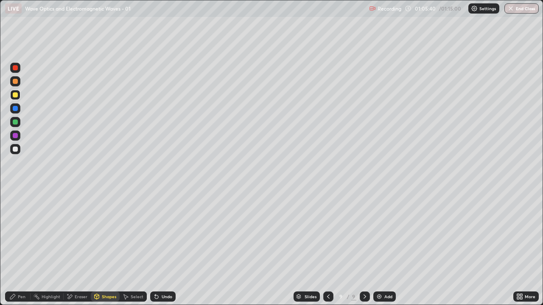
click at [14, 248] on icon at bounding box center [12, 296] width 7 height 7
click at [18, 248] on div "Pen" at bounding box center [22, 297] width 8 height 4
click at [15, 149] on div at bounding box center [15, 149] width 5 height 5
click at [329, 248] on icon at bounding box center [328, 296] width 7 height 7
click at [363, 248] on icon at bounding box center [364, 296] width 7 height 7
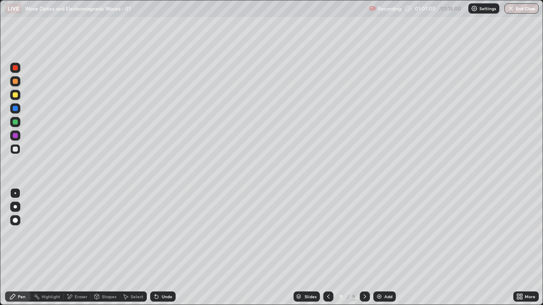
click at [103, 248] on div "Shapes" at bounding box center [109, 297] width 14 height 4
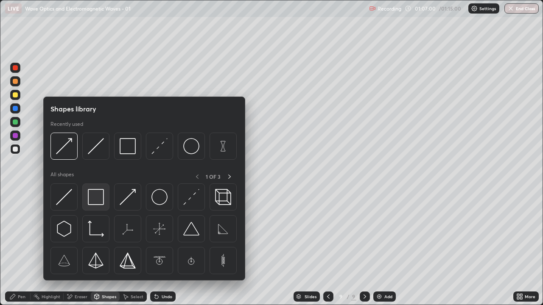
click at [93, 191] on img at bounding box center [96, 197] width 16 height 16
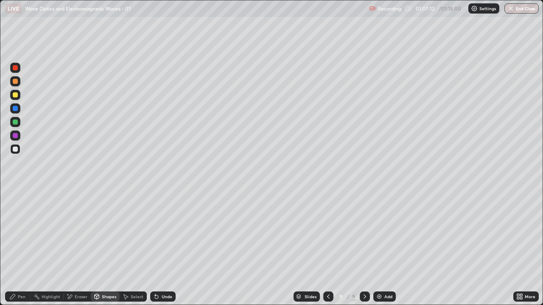
click at [103, 248] on div "Shapes" at bounding box center [109, 297] width 14 height 4
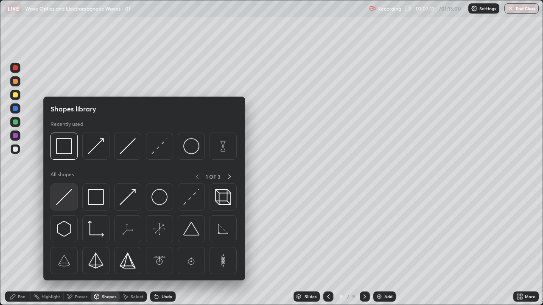
click at [64, 200] on img at bounding box center [64, 197] width 16 height 16
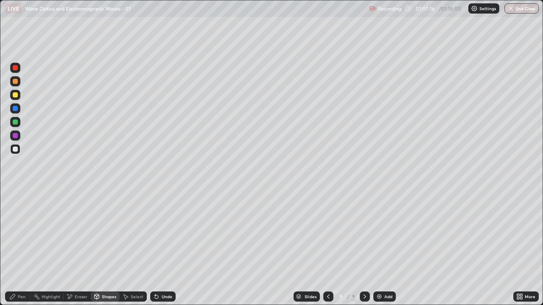
click at [18, 248] on div "Pen" at bounding box center [22, 297] width 8 height 4
click at [112, 248] on div "Shapes" at bounding box center [109, 297] width 14 height 4
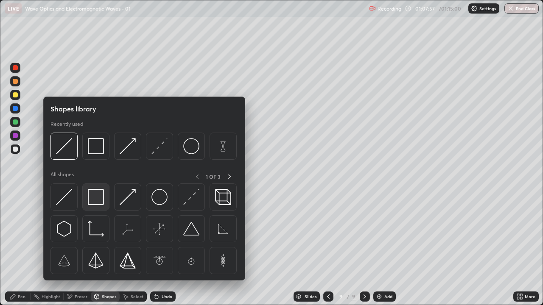
click at [96, 204] on img at bounding box center [96, 197] width 16 height 16
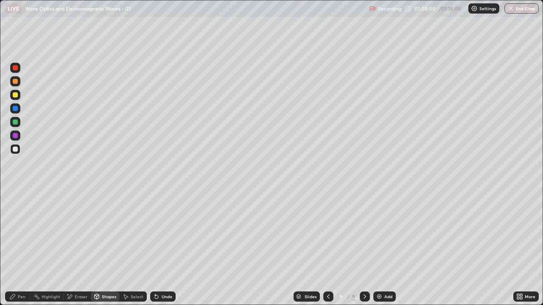
click at [16, 248] on div "Pen" at bounding box center [17, 297] width 25 height 10
click at [104, 248] on div "Shapes" at bounding box center [109, 297] width 14 height 4
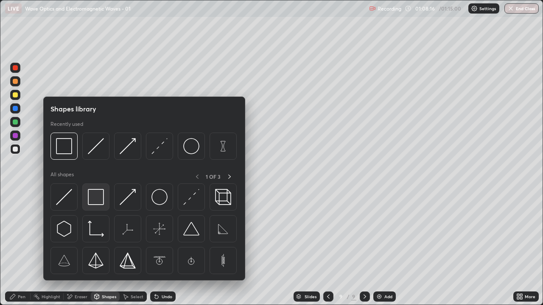
click at [95, 201] on img at bounding box center [96, 197] width 16 height 16
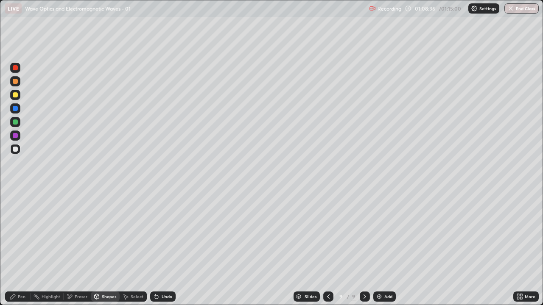
click at [15, 248] on icon at bounding box center [12, 296] width 5 height 5
click at [17, 148] on div at bounding box center [15, 149] width 5 height 5
click at [108, 248] on div "Shapes" at bounding box center [105, 297] width 29 height 10
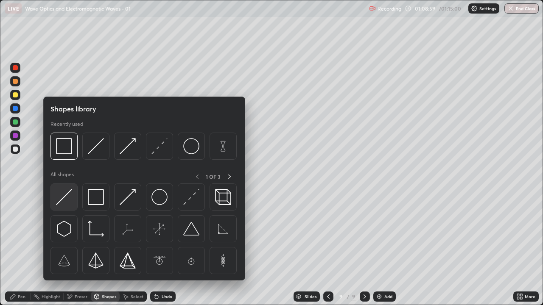
click at [70, 198] on img at bounding box center [64, 197] width 16 height 16
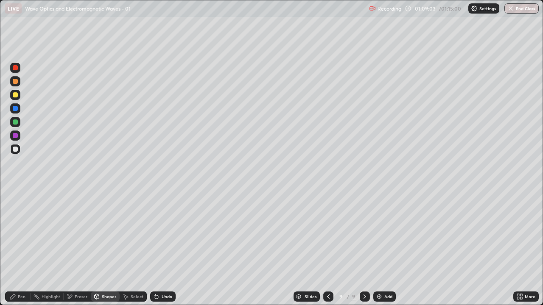
click at [327, 248] on icon at bounding box center [328, 296] width 7 height 7
click at [364, 248] on icon at bounding box center [364, 296] width 7 height 7
click at [16, 248] on div "Pen" at bounding box center [17, 297] width 25 height 10
click at [163, 248] on div "Undo" at bounding box center [167, 297] width 11 height 4
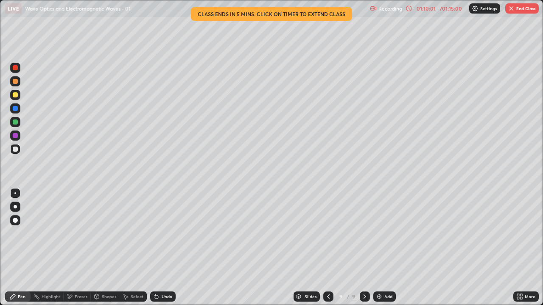
click at [82, 248] on div "Eraser" at bounding box center [81, 297] width 13 height 4
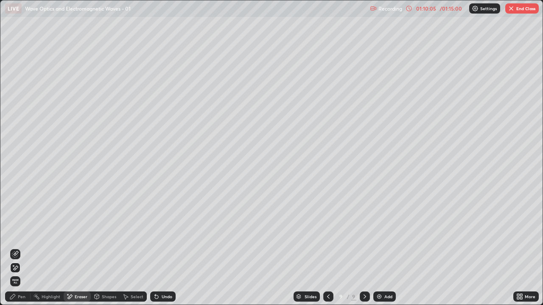
click at [22, 248] on div "Pen" at bounding box center [22, 297] width 8 height 4
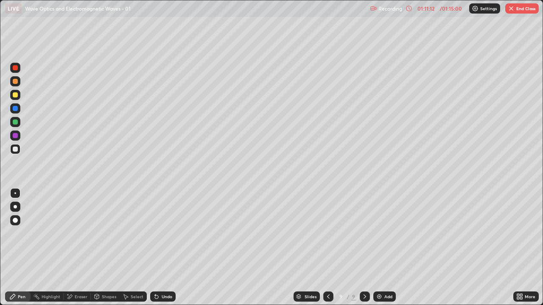
click at [106, 248] on div "Shapes" at bounding box center [105, 297] width 29 height 10
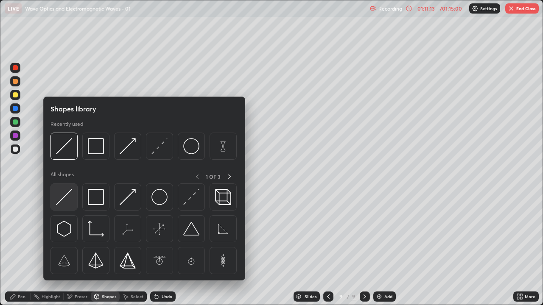
click at [61, 195] on img at bounding box center [64, 197] width 16 height 16
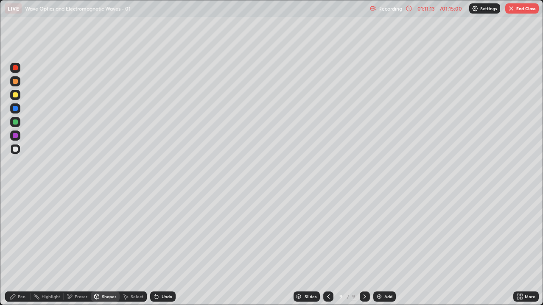
click at [14, 123] on div at bounding box center [15, 122] width 5 height 5
click at [14, 248] on icon at bounding box center [12, 296] width 5 height 5
click at [516, 8] on button "End Class" at bounding box center [521, 8] width 33 height 10
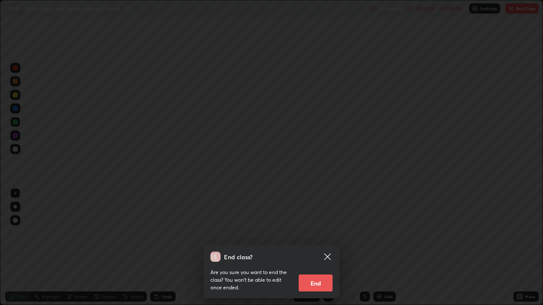
click at [307, 248] on button "End" at bounding box center [316, 283] width 34 height 17
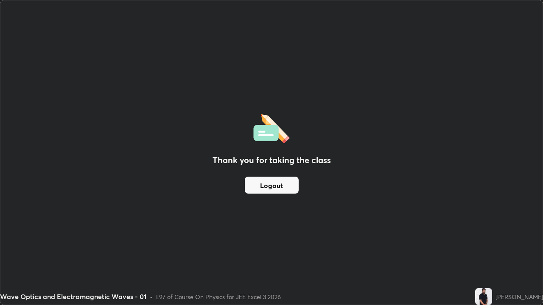
click at [279, 190] on button "Logout" at bounding box center [272, 185] width 54 height 17
